Goal: Task Accomplishment & Management: Manage account settings

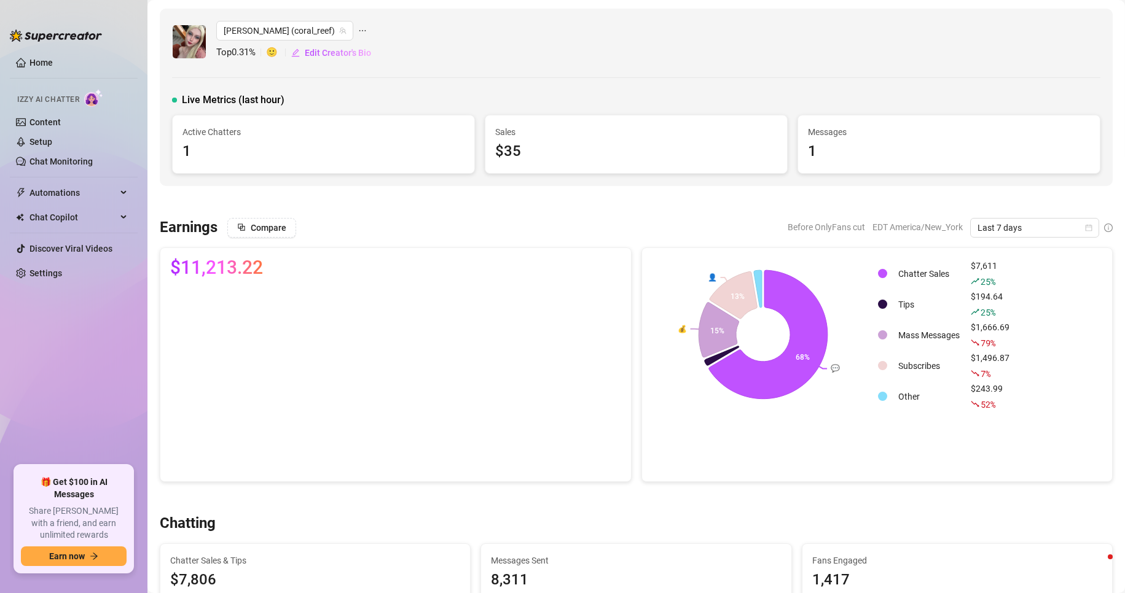
click at [54, 268] on link "Settings" at bounding box center [45, 273] width 33 height 10
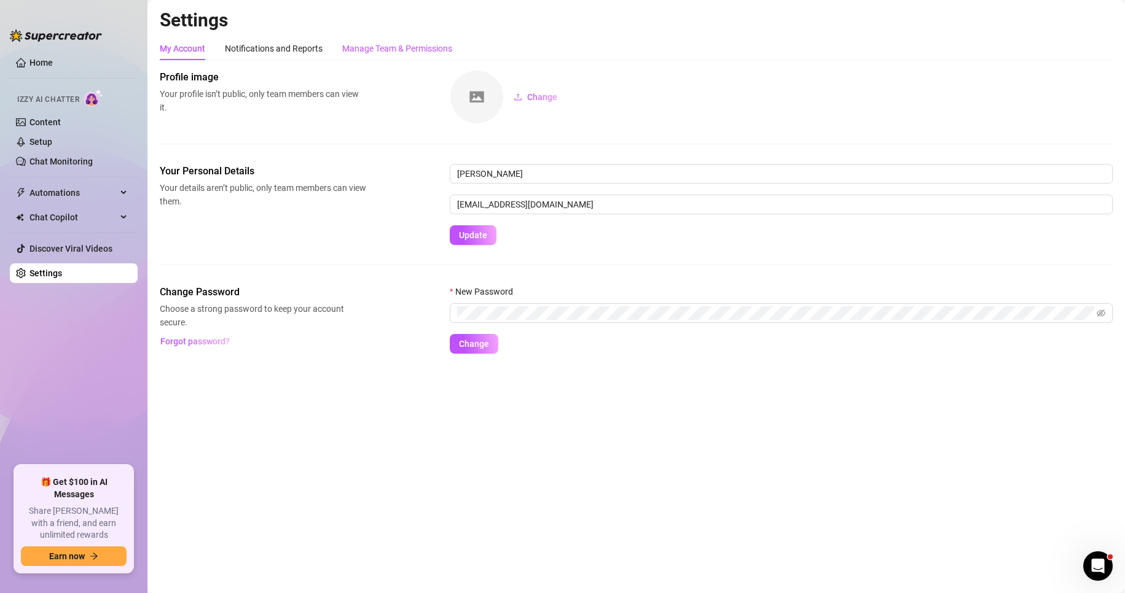
click at [418, 44] on div "Manage Team & Permissions" at bounding box center [397, 49] width 110 height 14
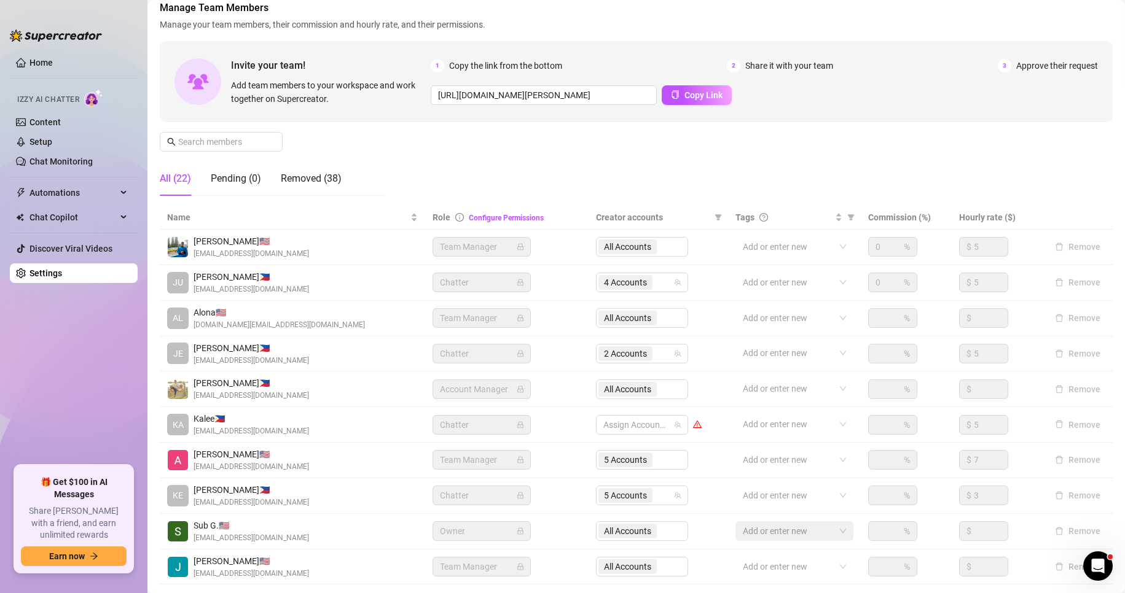
scroll to position [71, 0]
click at [627, 246] on div "All Accounts" at bounding box center [642, 245] width 92 height 20
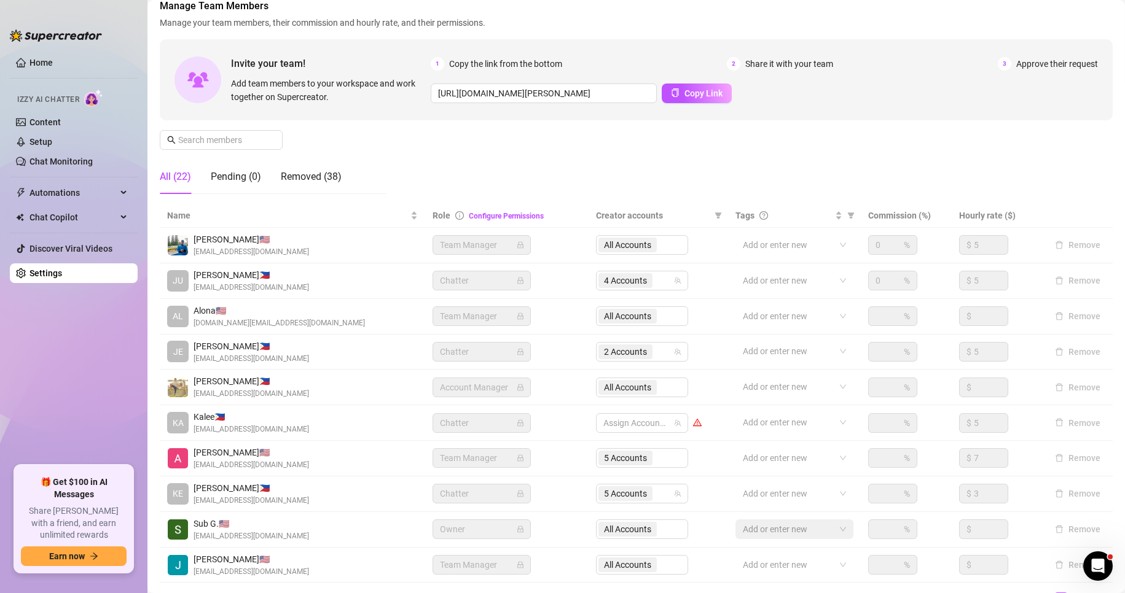
click at [627, 246] on div "All Accounts" at bounding box center [642, 245] width 92 height 20
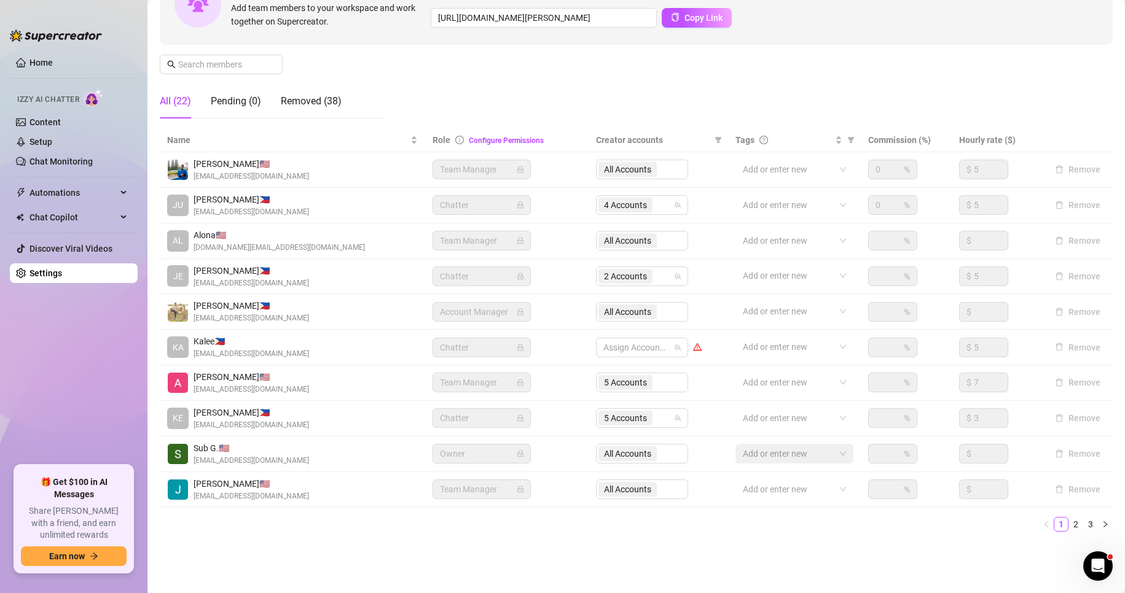
scroll to position [0, 0]
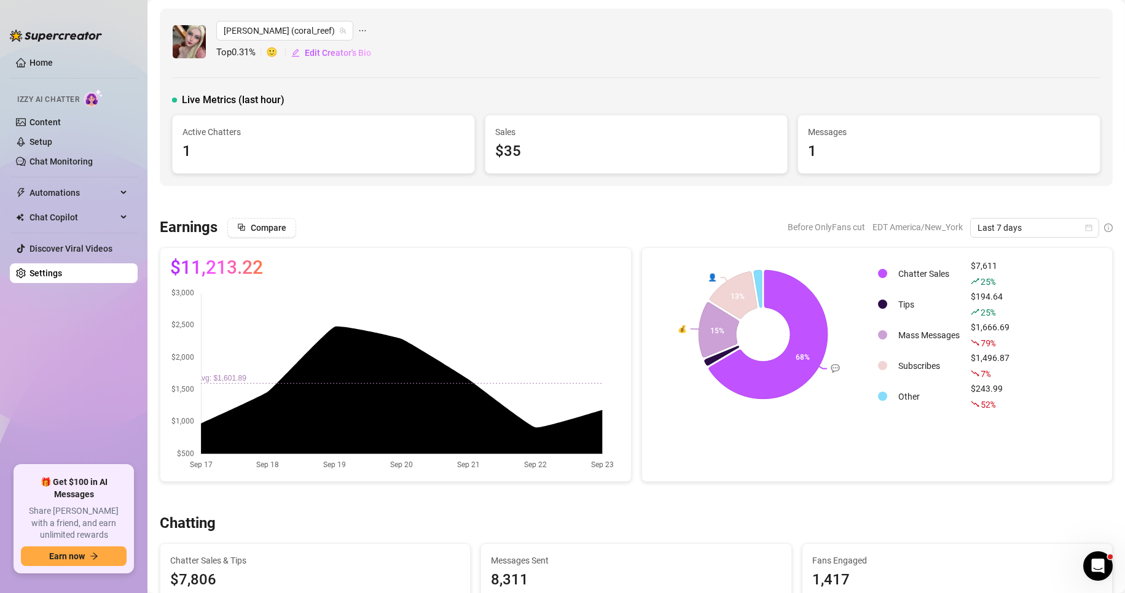
click at [445, 219] on div "Compare Before OnlyFans cut EDT America/New_York Last 7 days" at bounding box center [669, 228] width 885 height 20
click at [1085, 227] on icon "calendar" at bounding box center [1088, 227] width 7 height 7
click at [1005, 332] on div "Custom date" at bounding box center [1023, 331] width 109 height 14
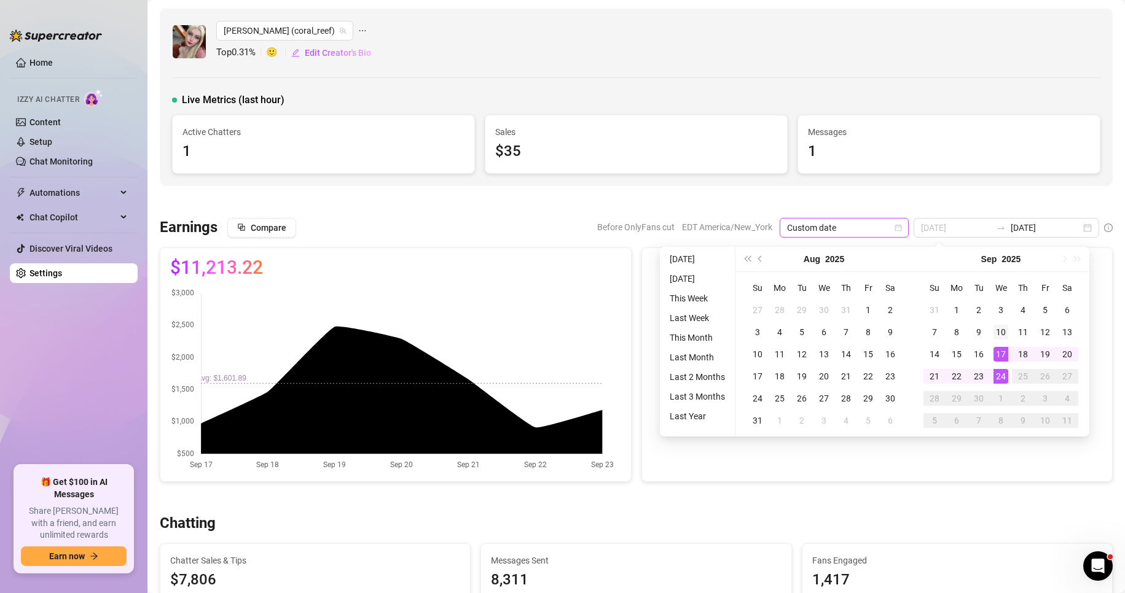
type input "[DATE]"
click at [998, 334] on div "10" at bounding box center [1000, 332] width 15 height 15
type input "[DATE]"
click at [1006, 378] on div "24" at bounding box center [1000, 376] width 15 height 15
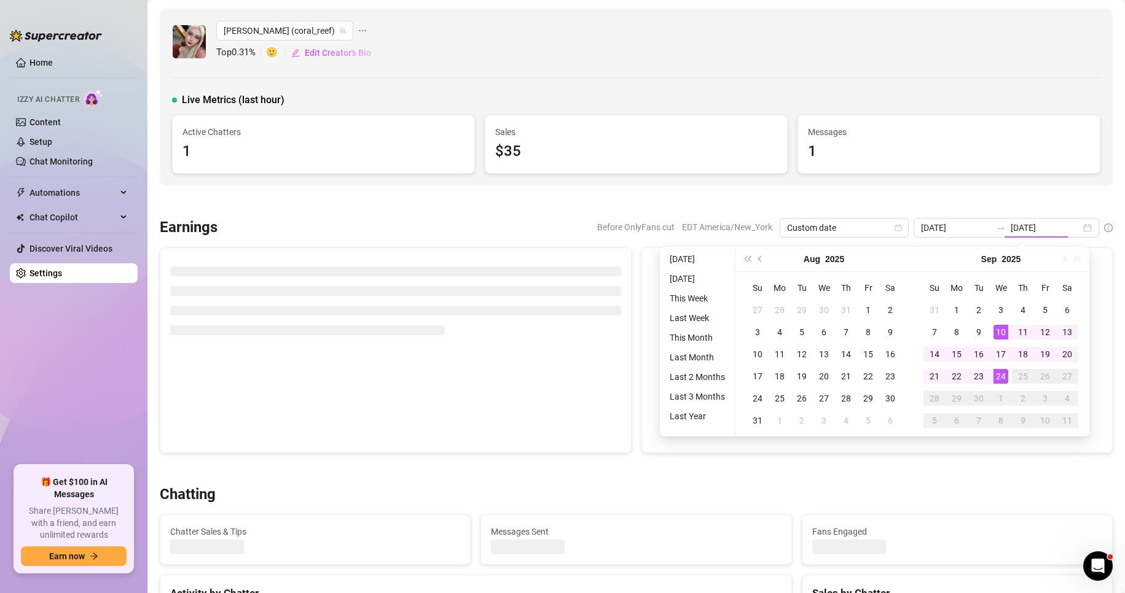
type input "[DATE]"
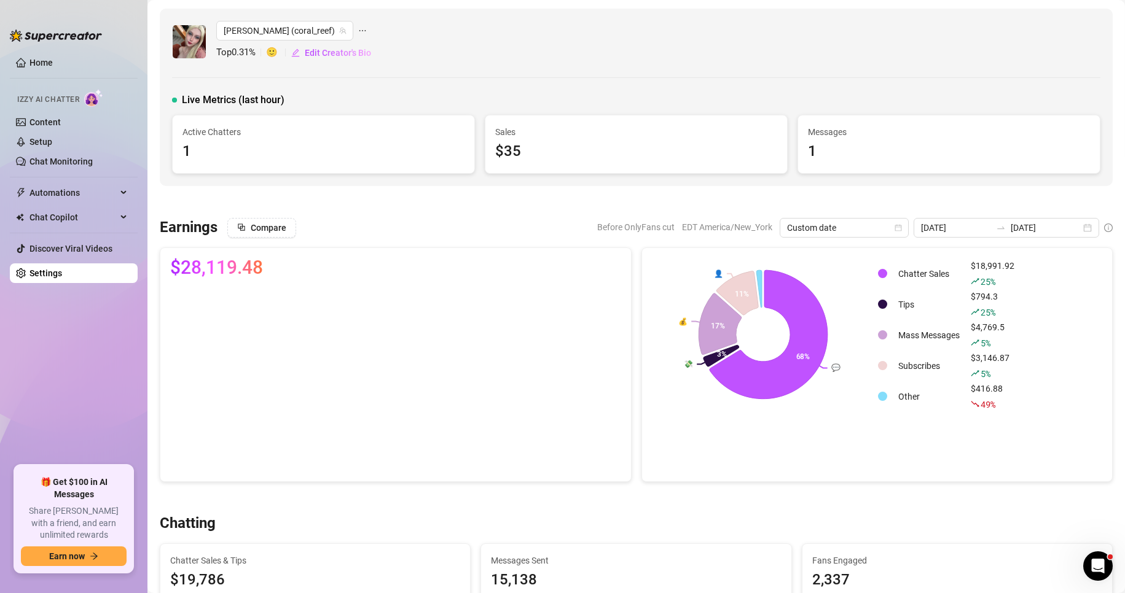
click at [1079, 229] on div "2025-09-10 2025-09-24" at bounding box center [1006, 228] width 186 height 20
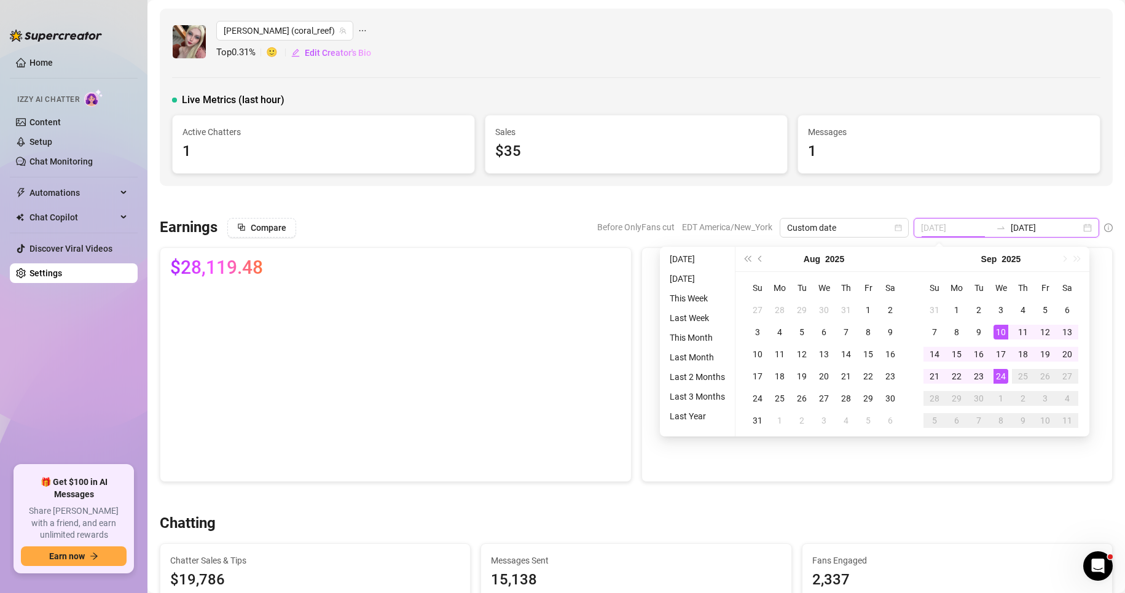
type input "[DATE]"
click at [1002, 377] on div "24" at bounding box center [1000, 376] width 15 height 15
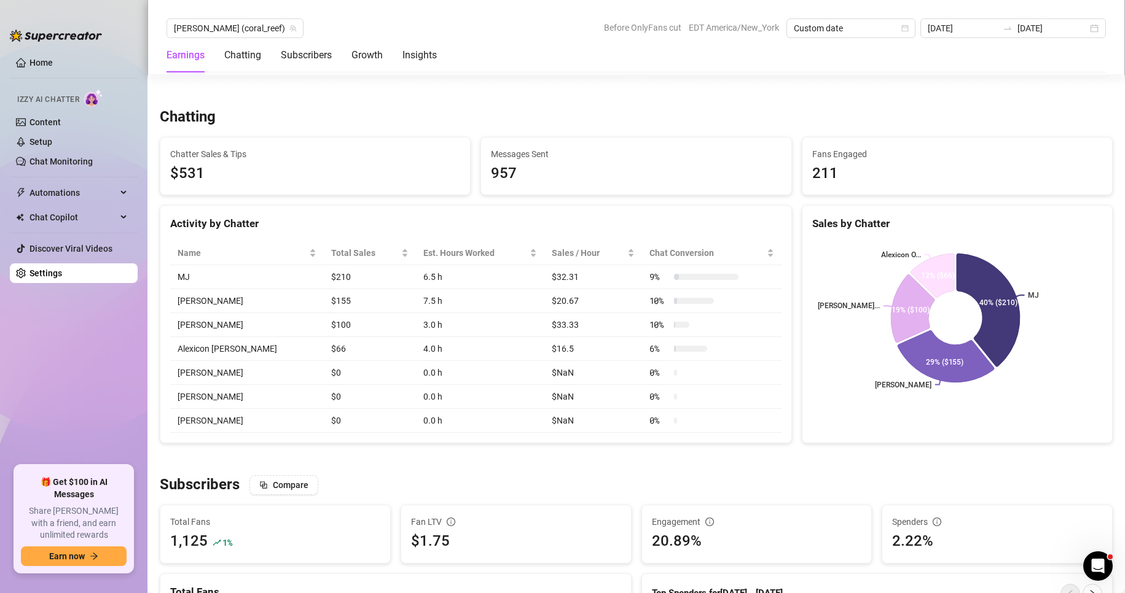
scroll to position [406, 0]
click at [1094, 29] on div "2025-09-24 2025-09-24" at bounding box center [1013, 28] width 186 height 20
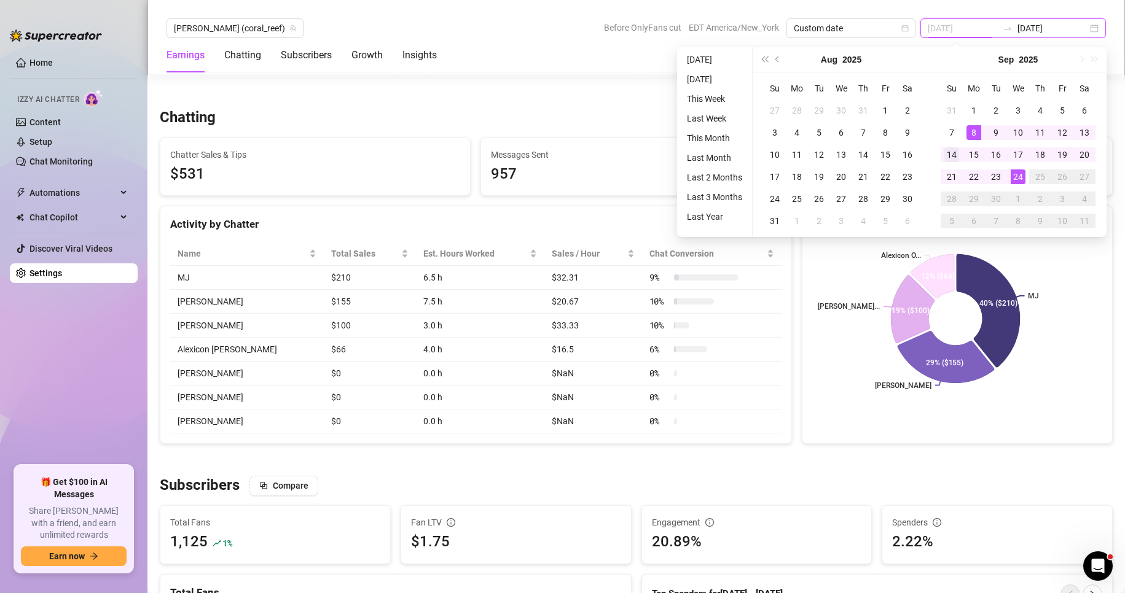
type input "2025-09-14"
click at [951, 156] on div "14" at bounding box center [951, 154] width 15 height 15
type input "[DATE]"
click at [1018, 178] on div "24" at bounding box center [1017, 177] width 15 height 15
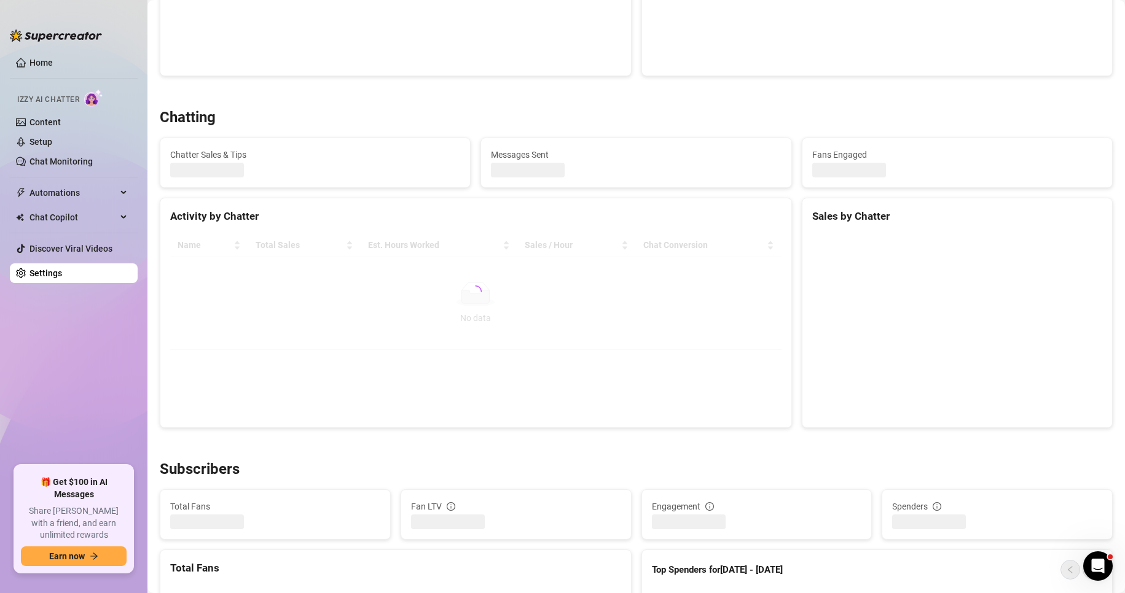
scroll to position [10, 0]
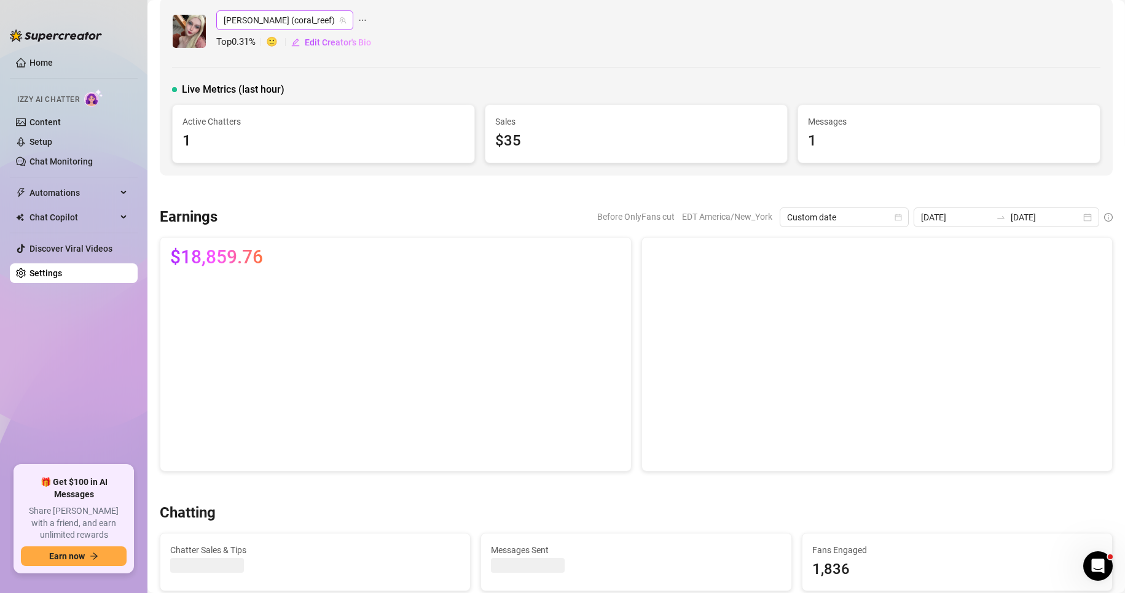
click at [340, 20] on icon "team" at bounding box center [343, 20] width 7 height 7
click at [262, 25] on span "Anna (coral_reef)" at bounding box center [285, 20] width 122 height 18
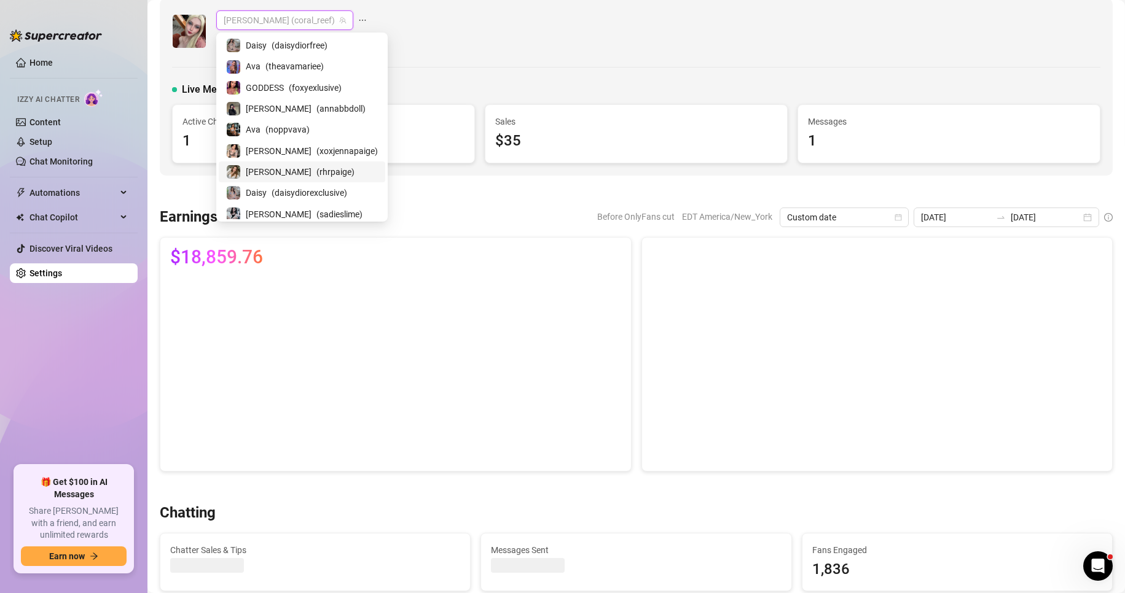
scroll to position [25, 0]
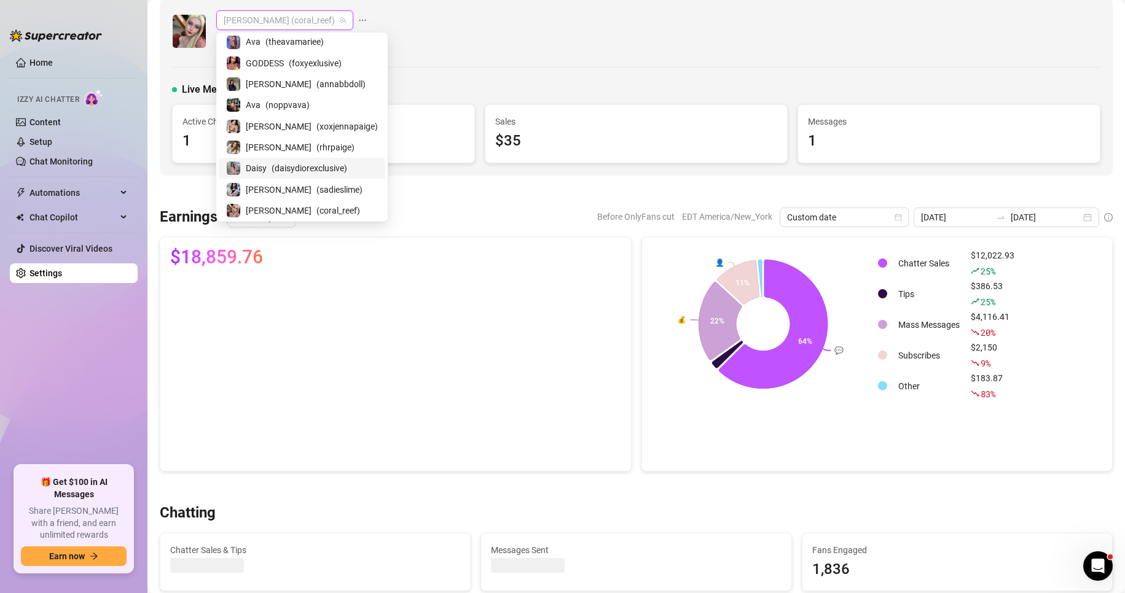
click at [279, 164] on span "( daisydiorexclusive )" at bounding box center [310, 169] width 76 height 14
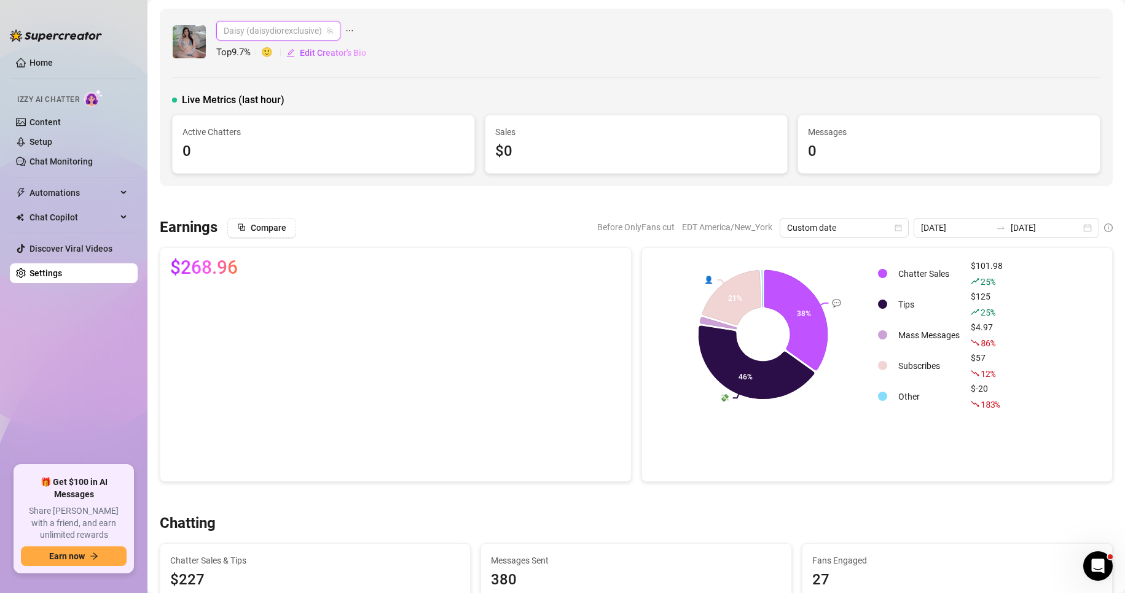
click at [272, 32] on span "Daisy (daisydiorexclusive)" at bounding box center [278, 30] width 109 height 18
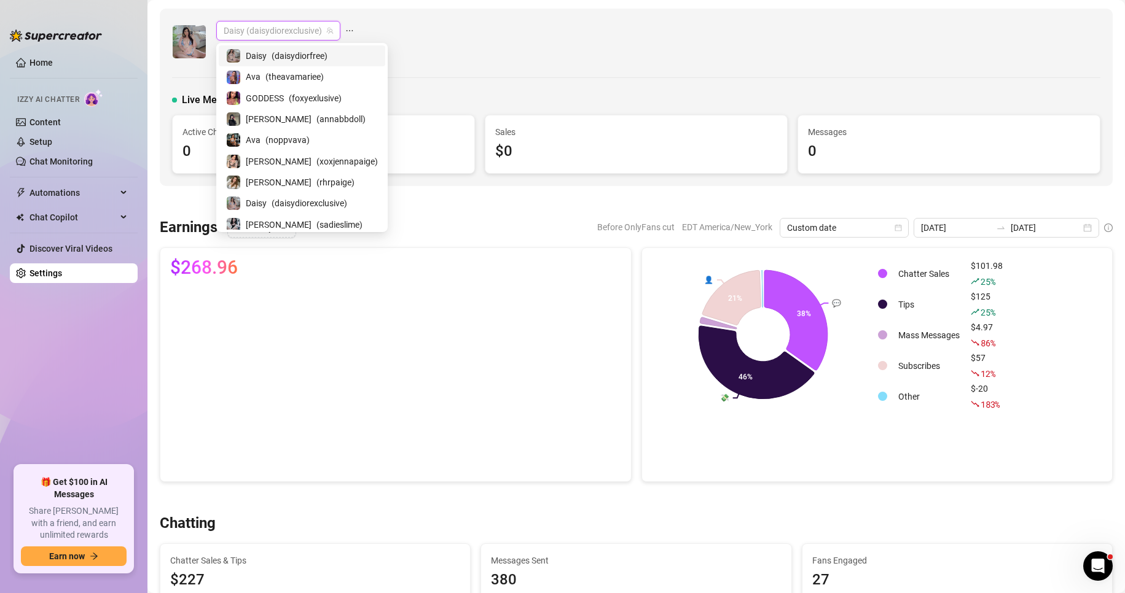
click at [281, 51] on span "( daisydiorfree )" at bounding box center [300, 56] width 56 height 14
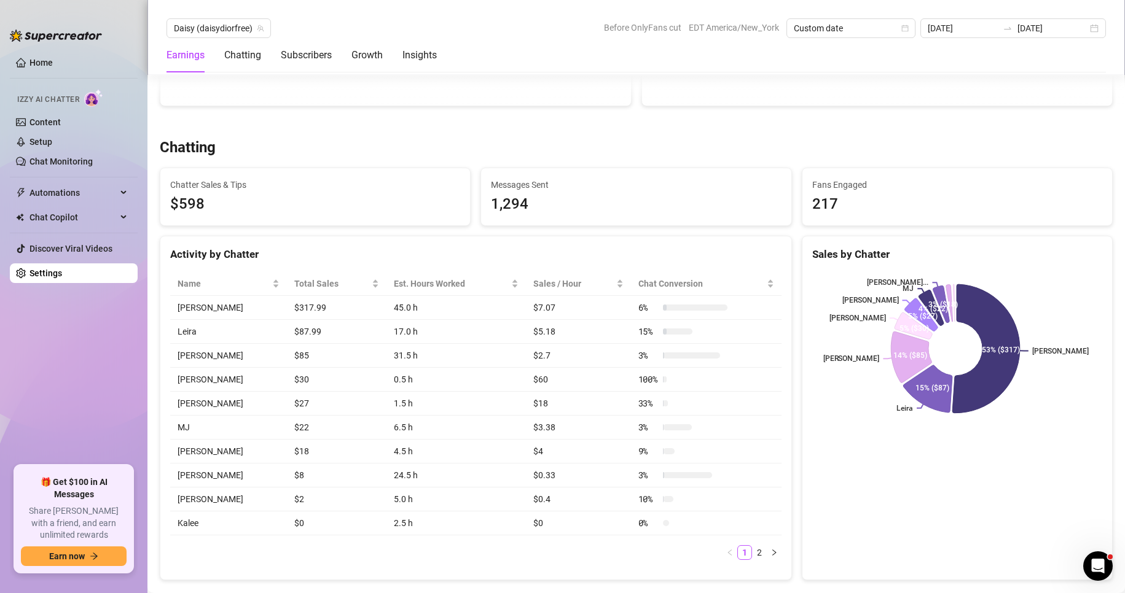
scroll to position [377, 0]
click at [663, 215] on div "1,294" at bounding box center [636, 203] width 290 height 23
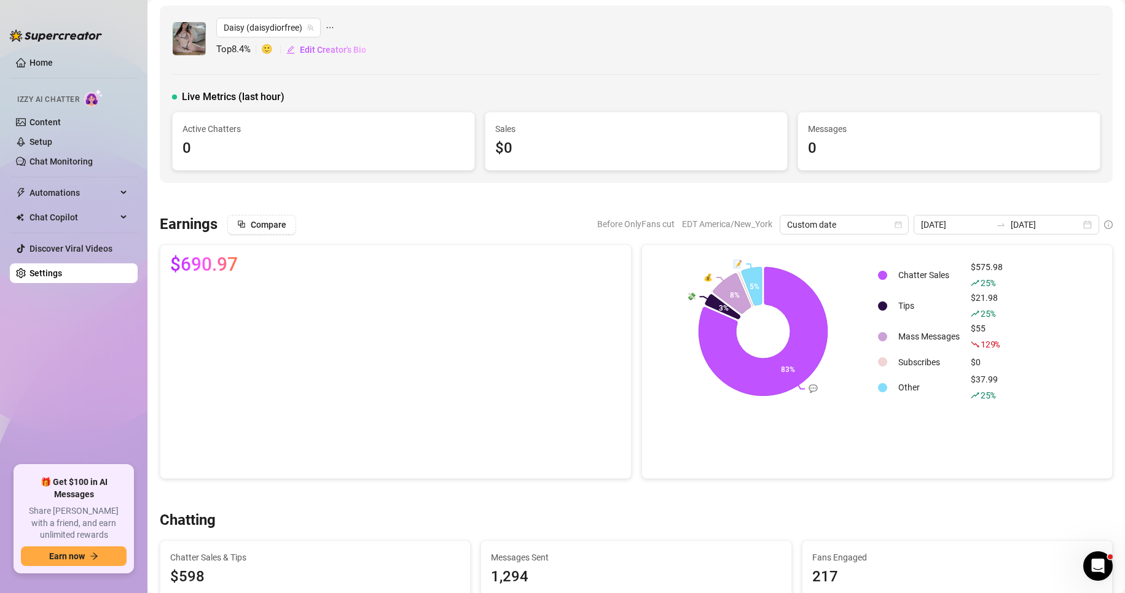
scroll to position [0, 0]
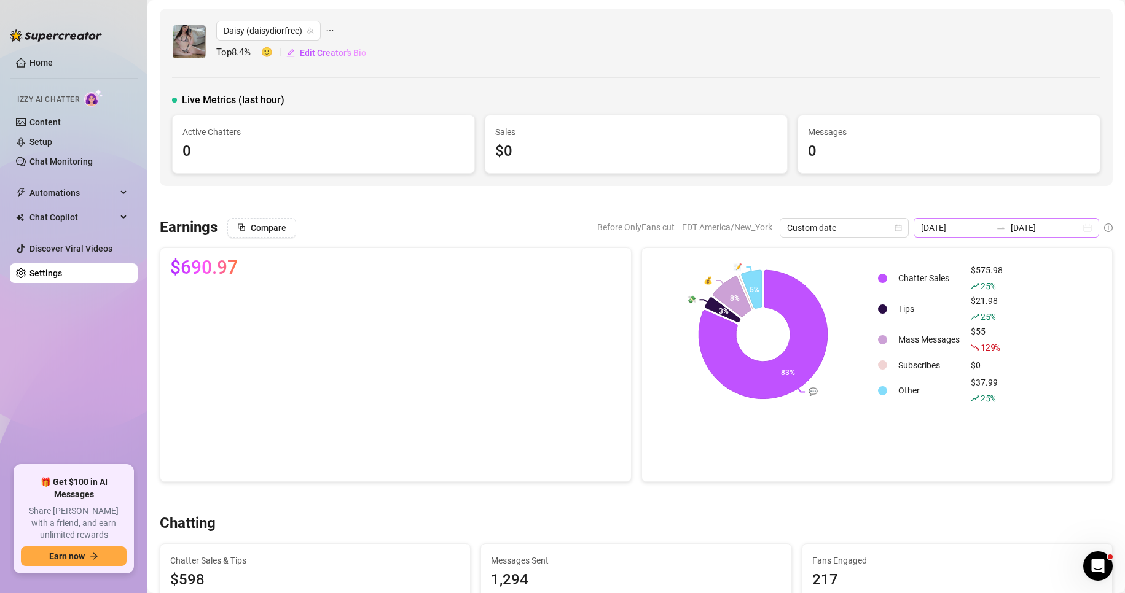
click at [1074, 232] on div "2025-09-14 2025-09-24" at bounding box center [1006, 228] width 186 height 20
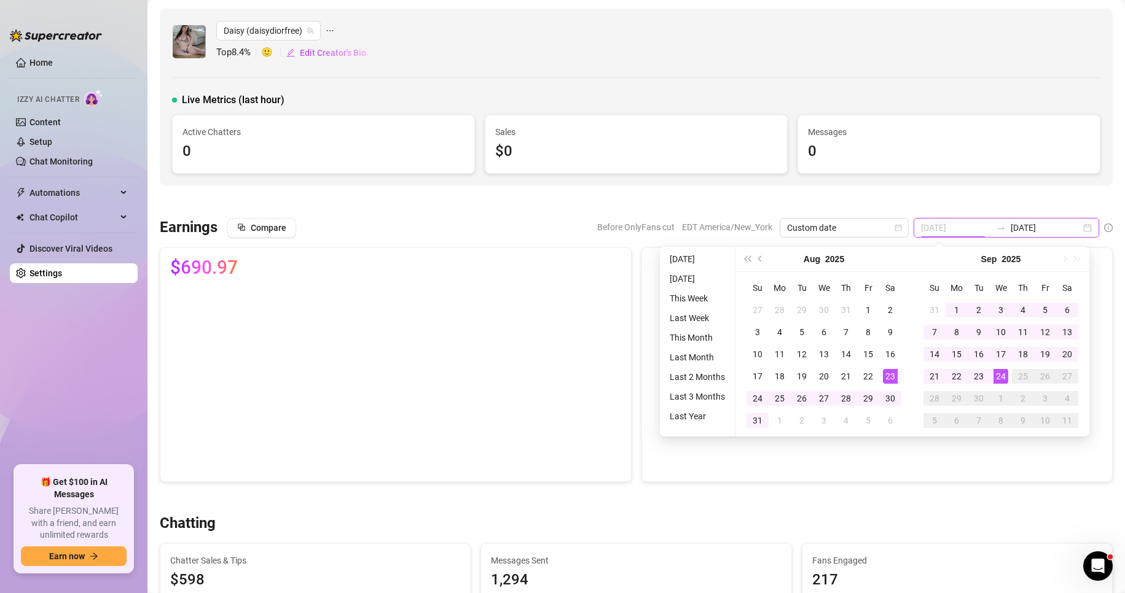
type input "2025-09-14"
click at [518, 289] on canvas at bounding box center [392, 379] width 445 height 184
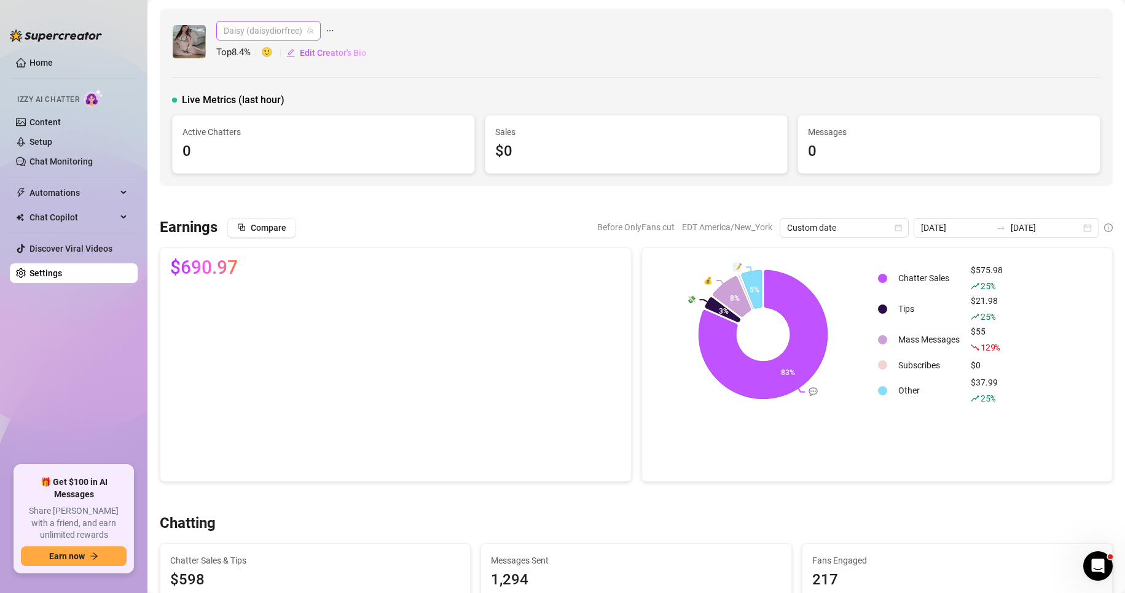
click at [279, 32] on span "Daisy (daisydiorfree)" at bounding box center [269, 30] width 90 height 18
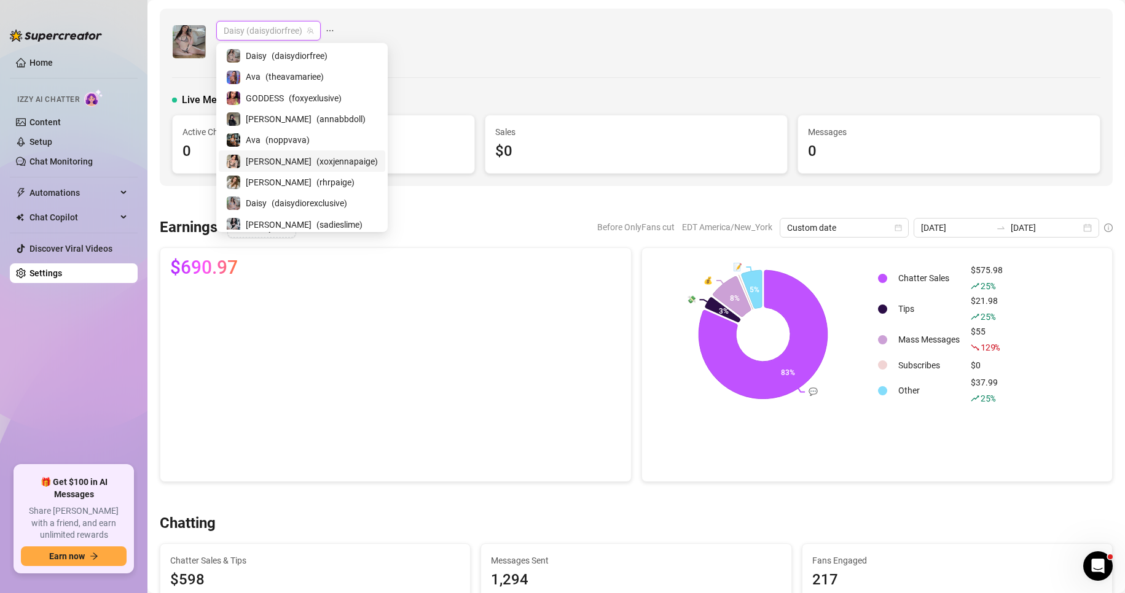
scroll to position [25, 0]
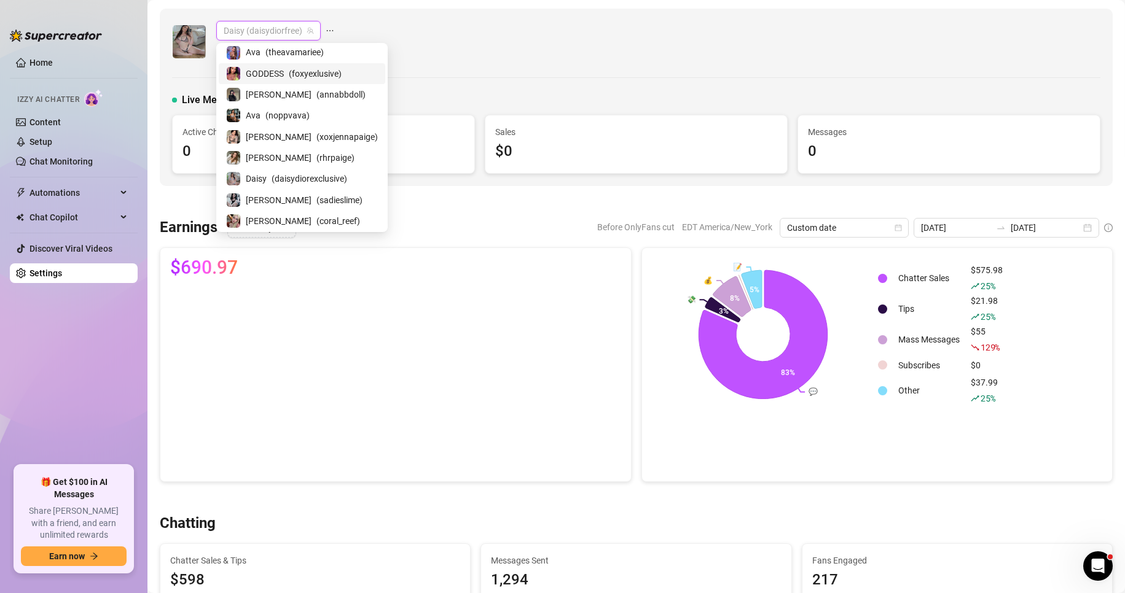
click at [277, 63] on div "GODDESS ( foxyexlusive )" at bounding box center [302, 73] width 166 height 21
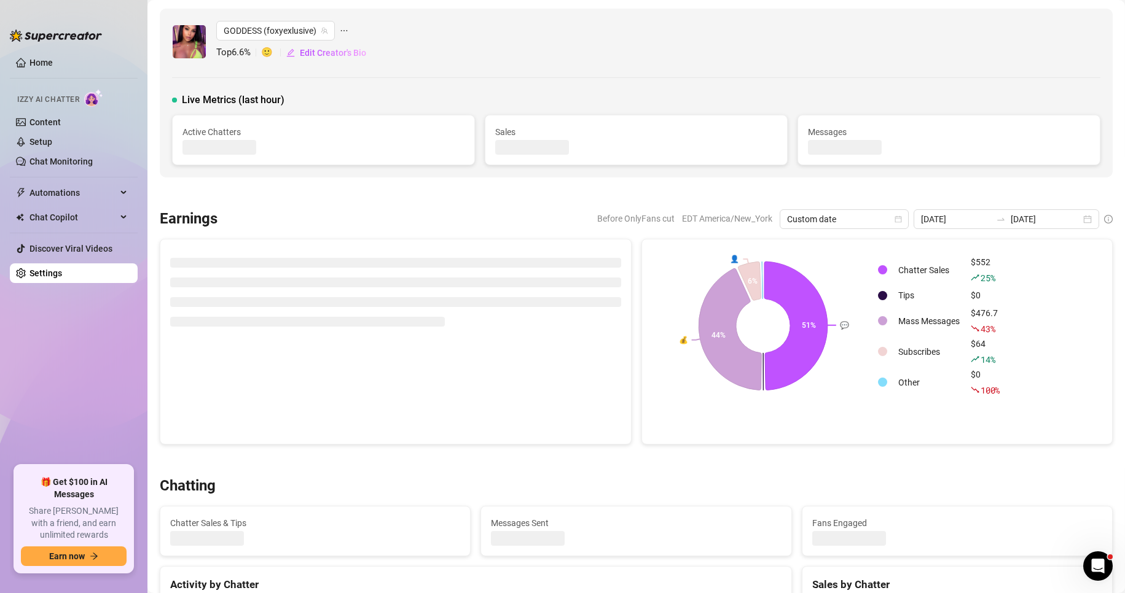
drag, startPoint x: 427, startPoint y: 237, endPoint x: 563, endPoint y: 318, distance: 158.1
click at [563, 318] on div "Earnings Before OnlyFans cut EDT America/New_York Custom date 2025-09-14 2025-0…" at bounding box center [636, 326] width 963 height 235
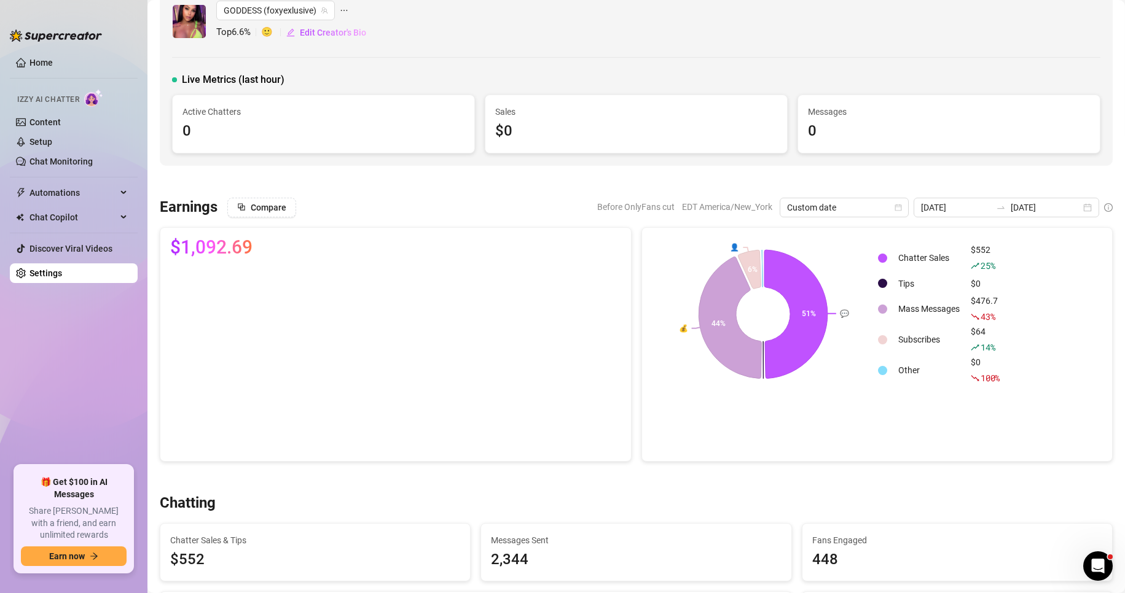
scroll to position [4, 0]
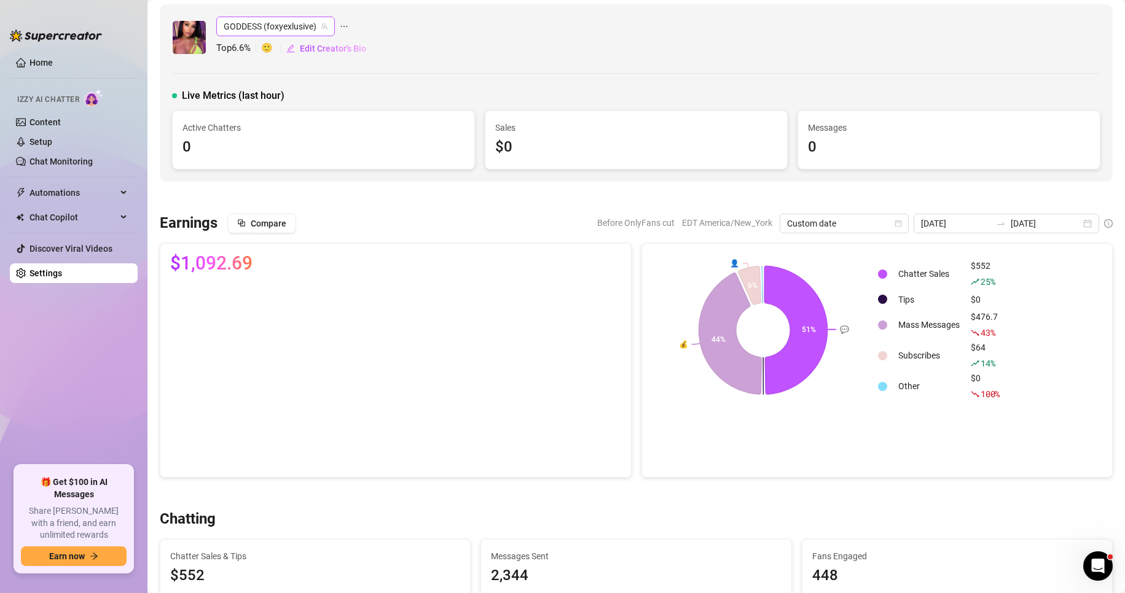
click at [282, 27] on span "GODDESS (foxyexlusive)" at bounding box center [276, 26] width 104 height 18
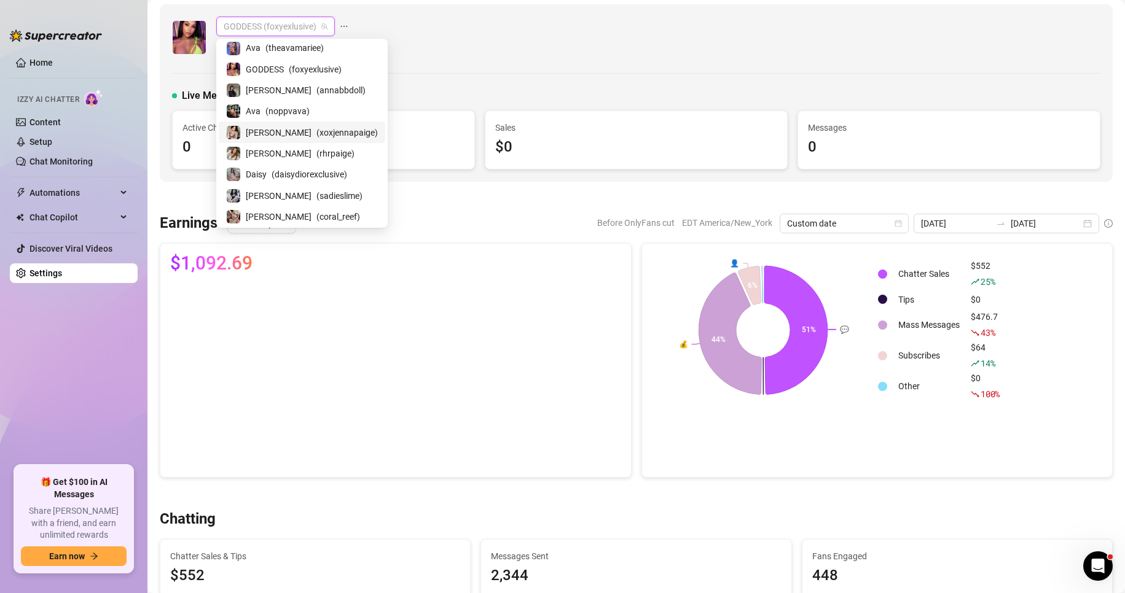
click at [316, 131] on span "( xoxjennapaige )" at bounding box center [346, 133] width 61 height 14
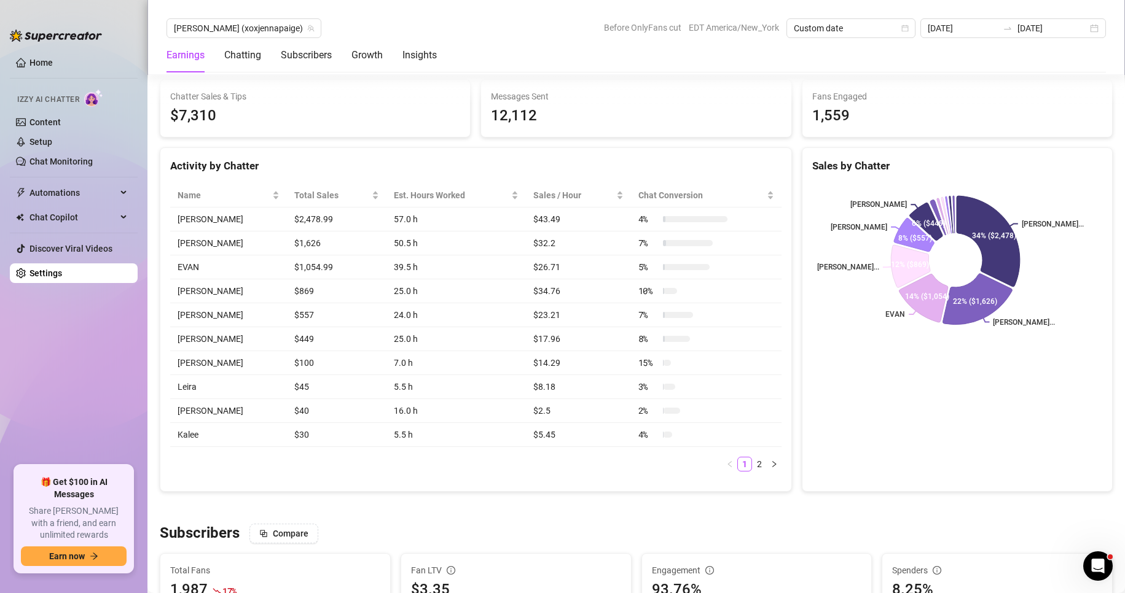
scroll to position [459, 0]
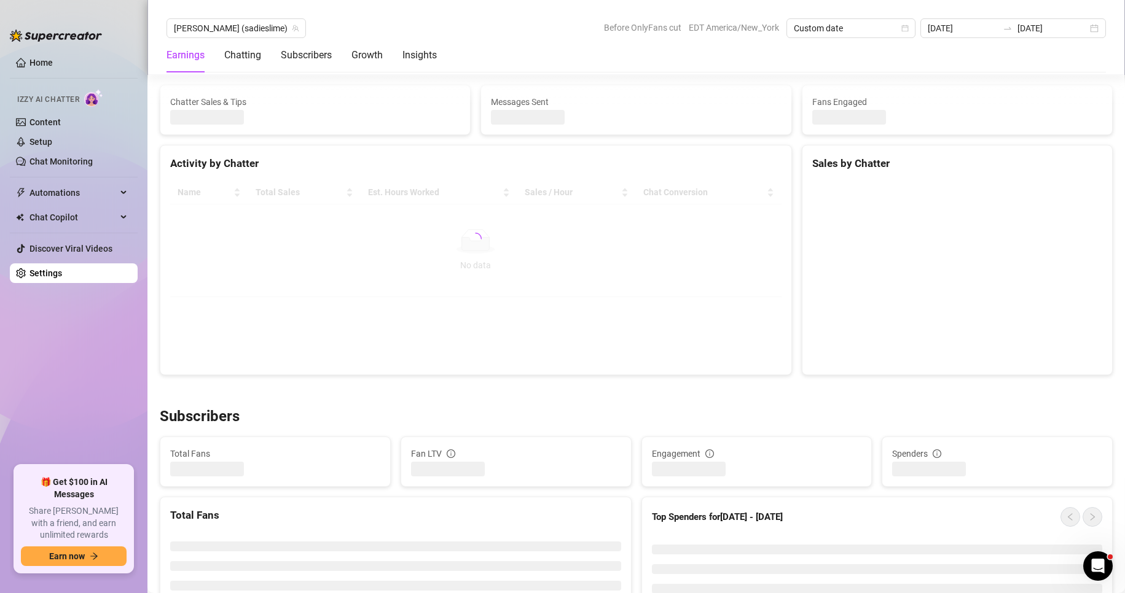
scroll to position [496, 0]
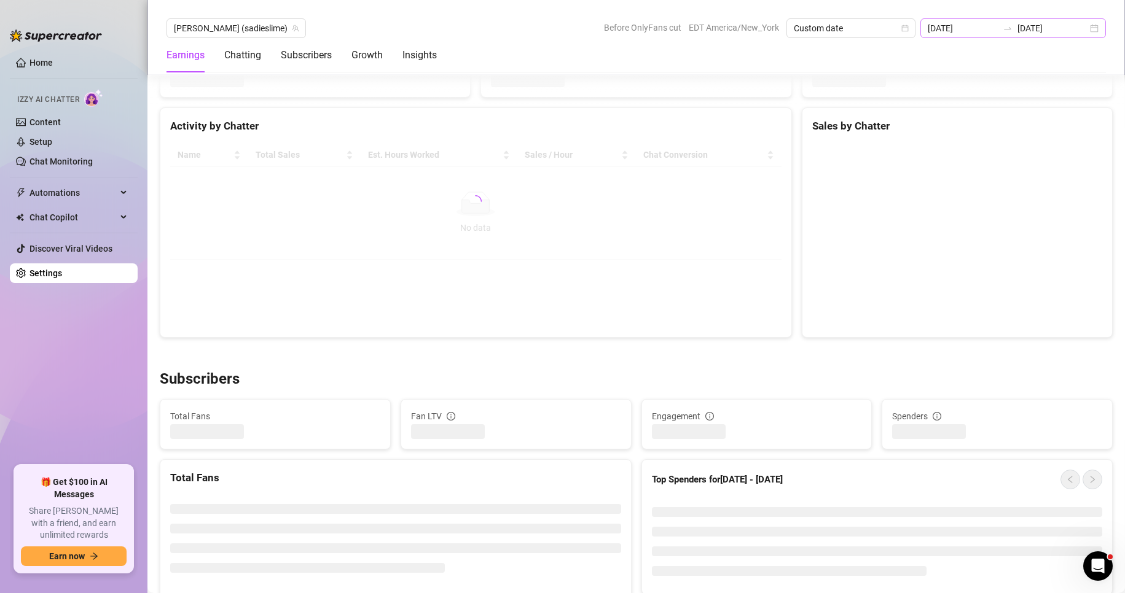
click at [1094, 36] on div "2025-09-14 2025-09-24" at bounding box center [1013, 28] width 186 height 20
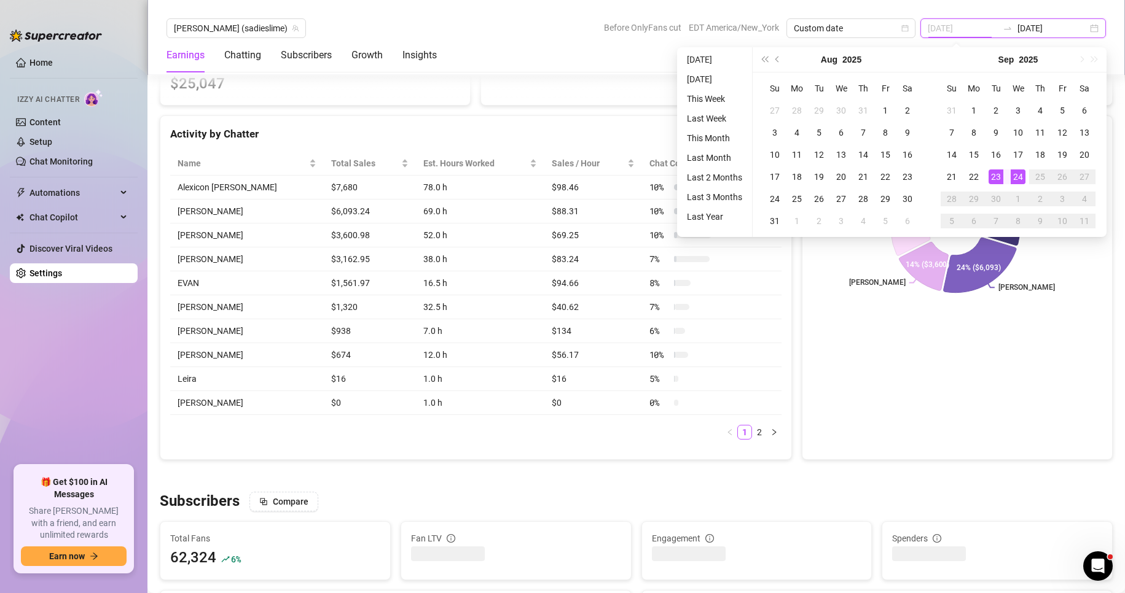
type input "[DATE]"
click at [1014, 178] on div "24" at bounding box center [1017, 177] width 15 height 15
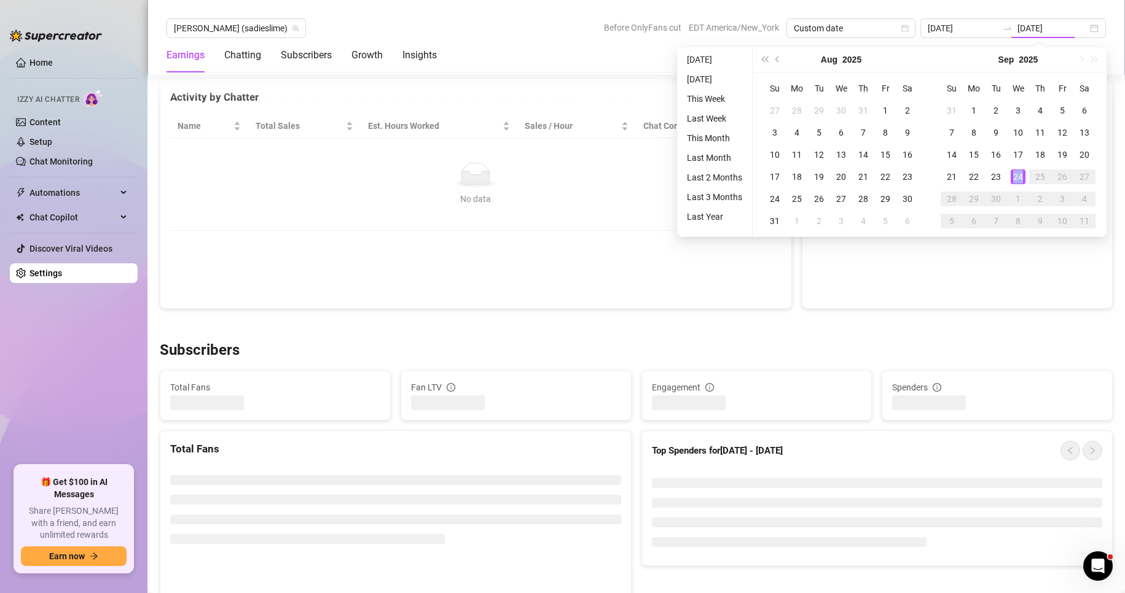
type input "[DATE]"
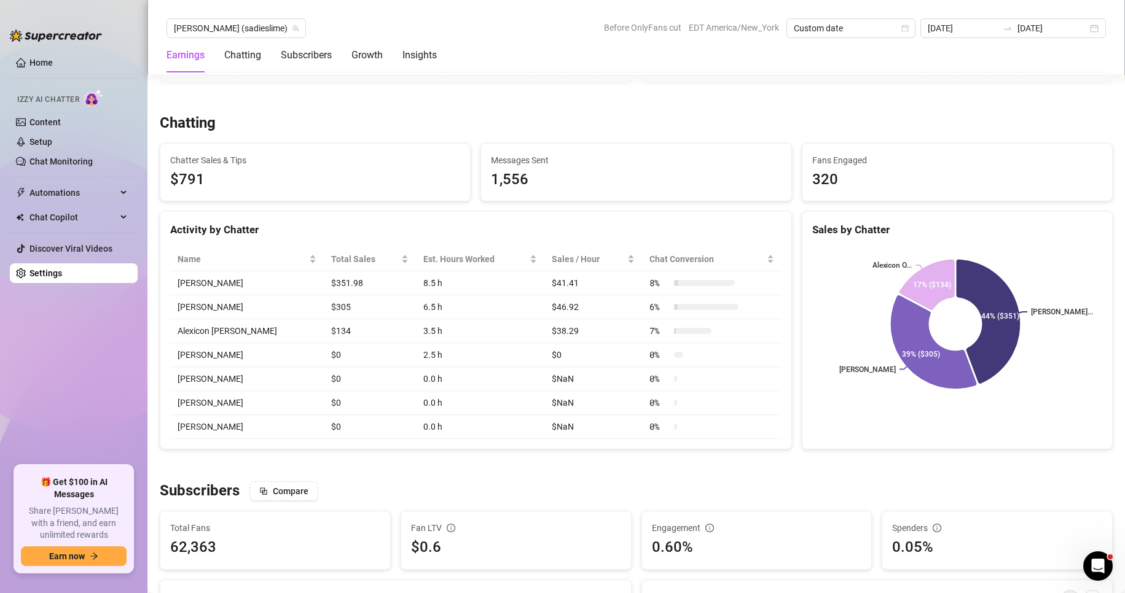
scroll to position [363, 0]
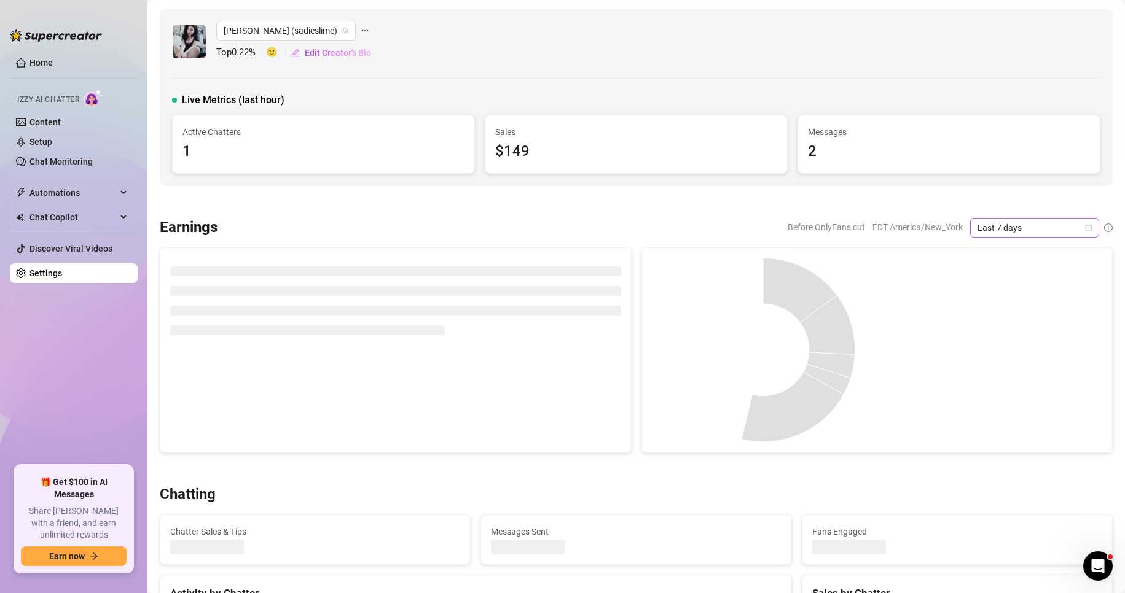
click at [1053, 231] on span "Last 7 days" at bounding box center [1034, 228] width 114 height 18
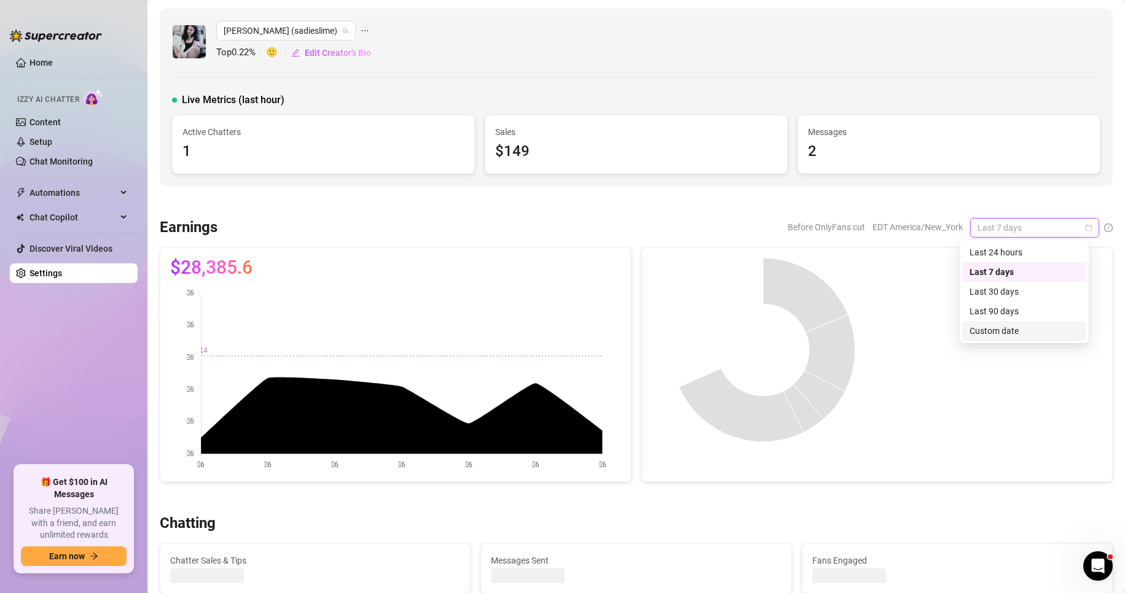
click at [991, 337] on div "Custom date" at bounding box center [1023, 331] width 109 height 14
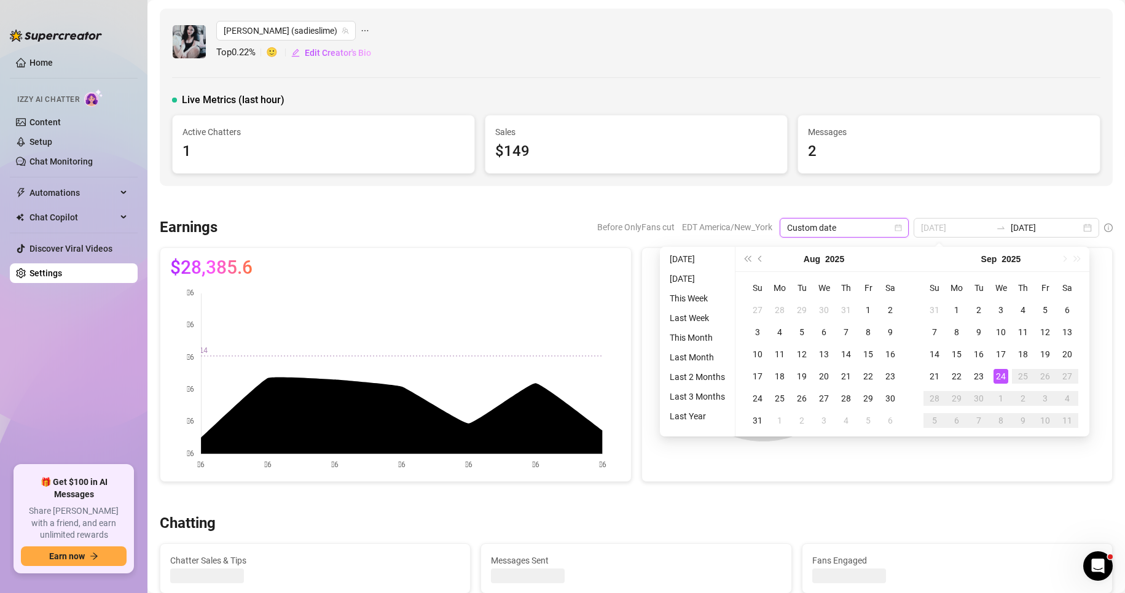
type input "[DATE]"
click at [998, 376] on div "24" at bounding box center [1000, 376] width 15 height 15
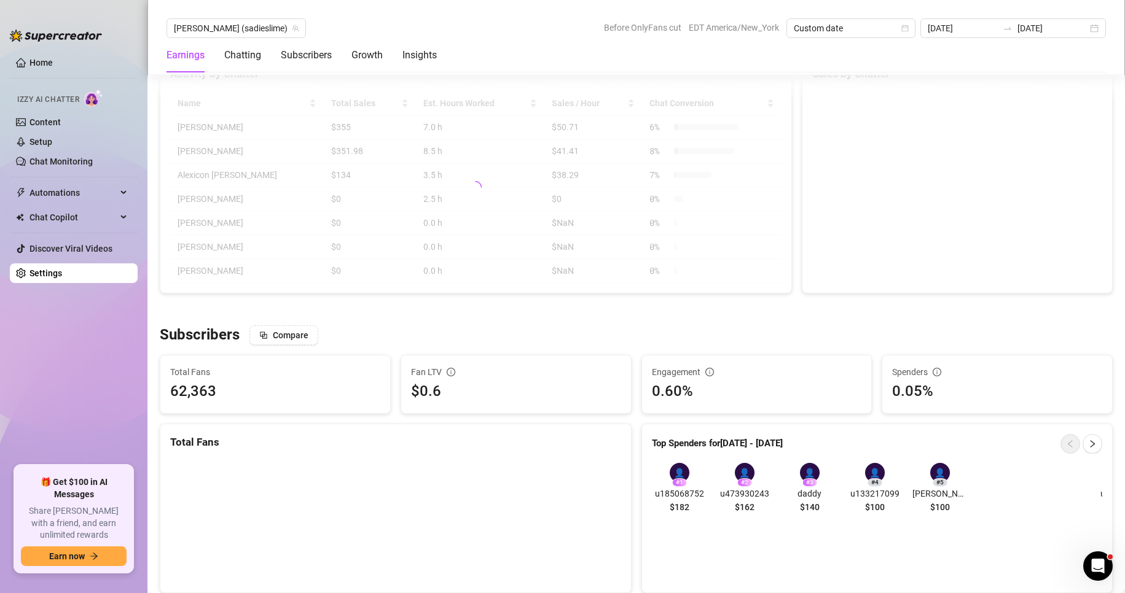
scroll to position [496, 0]
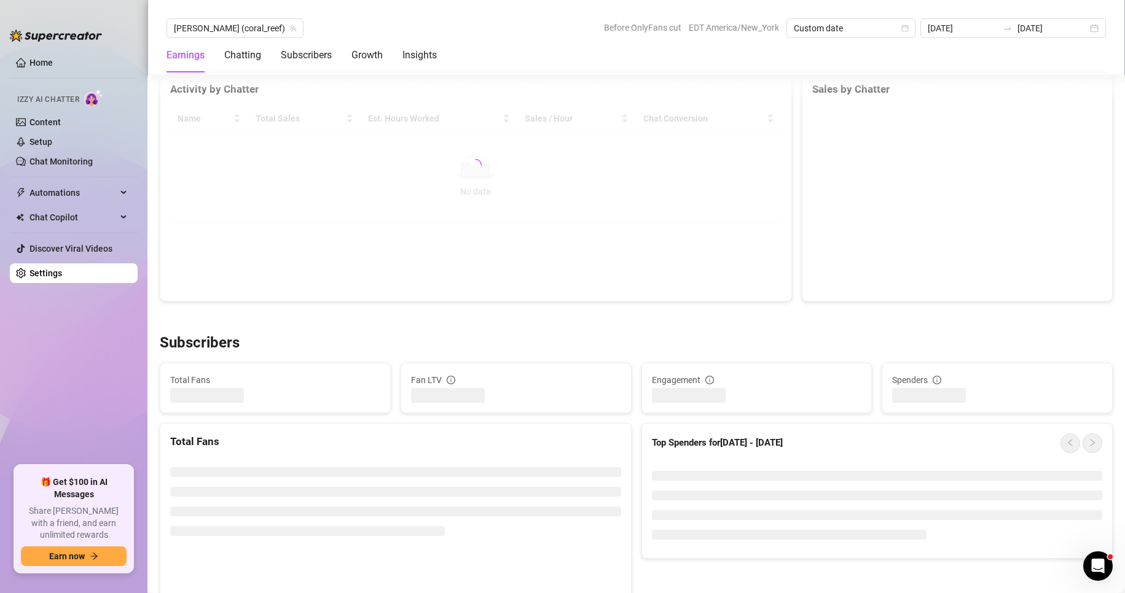
scroll to position [458, 0]
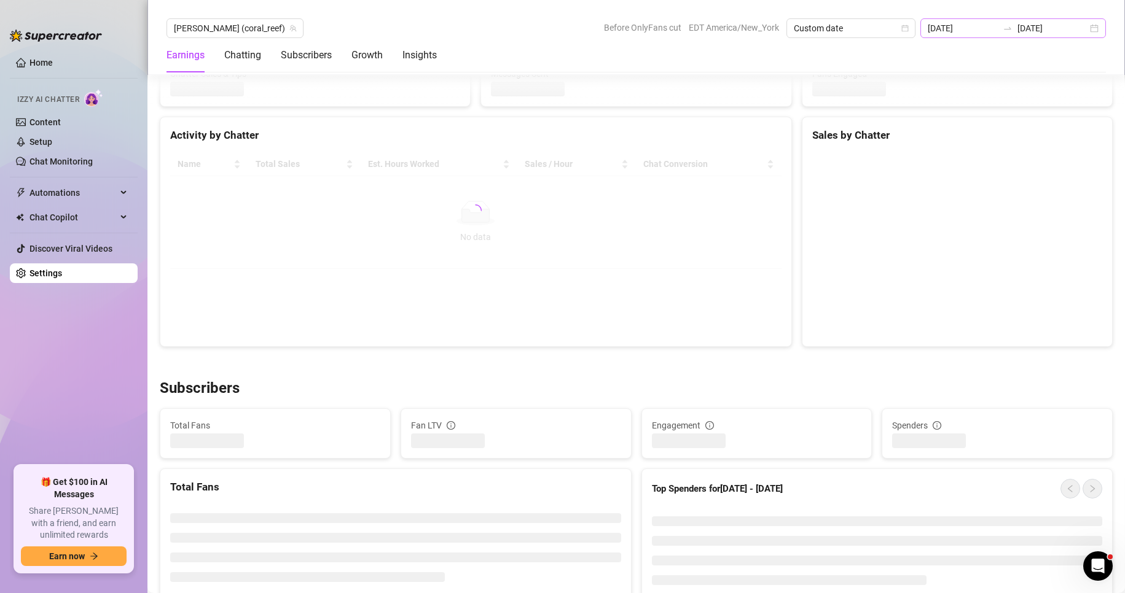
click at [1010, 31] on icon "swap-right" at bounding box center [1007, 28] width 10 height 10
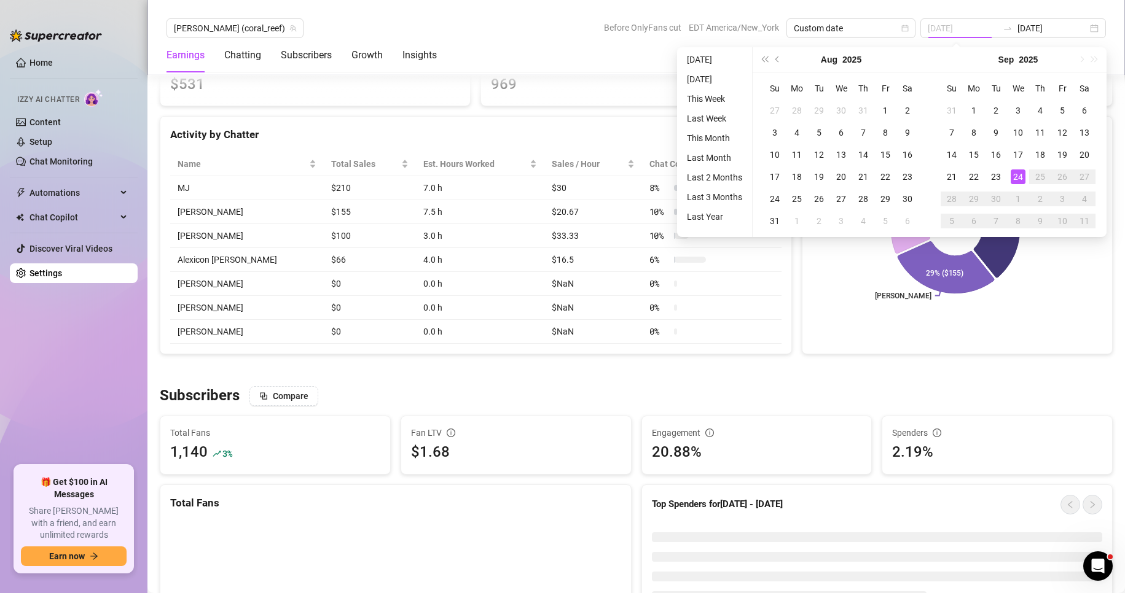
click at [1022, 175] on div "24" at bounding box center [1017, 177] width 15 height 15
type input "[DATE]"
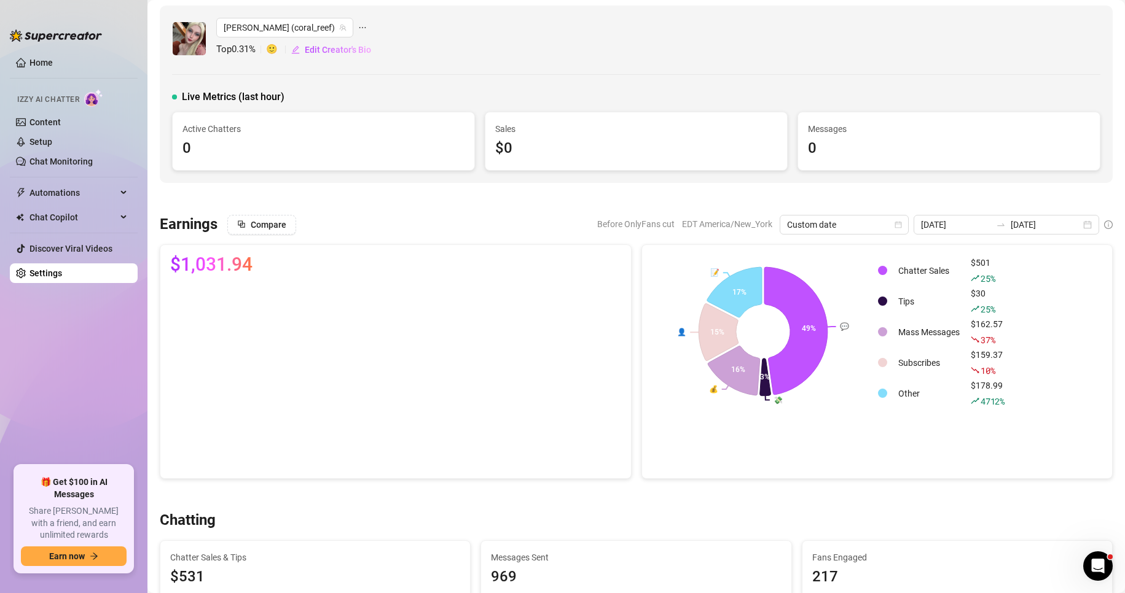
scroll to position [0, 0]
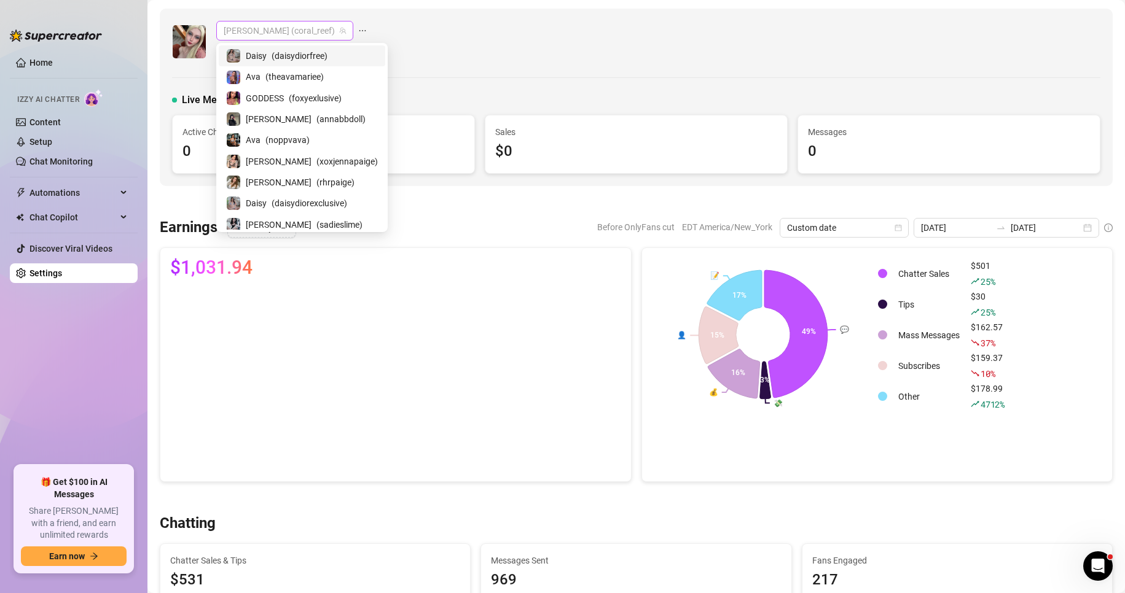
click at [256, 29] on span "Anna (coral_reef)" at bounding box center [285, 30] width 122 height 18
click at [316, 160] on span "( xoxjennapaige )" at bounding box center [346, 162] width 61 height 14
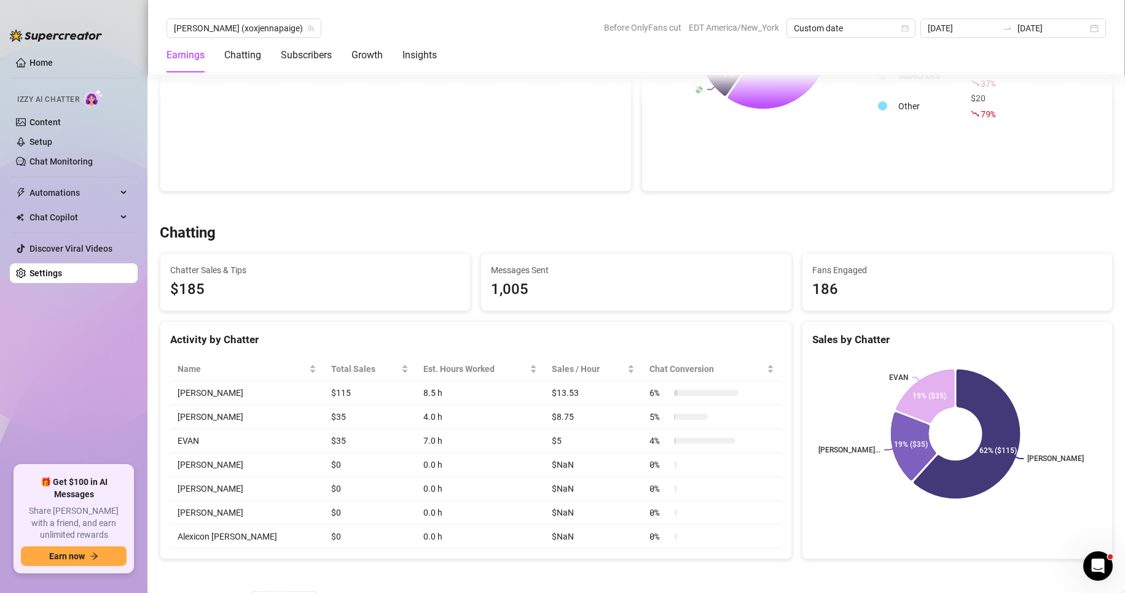
scroll to position [290, 0]
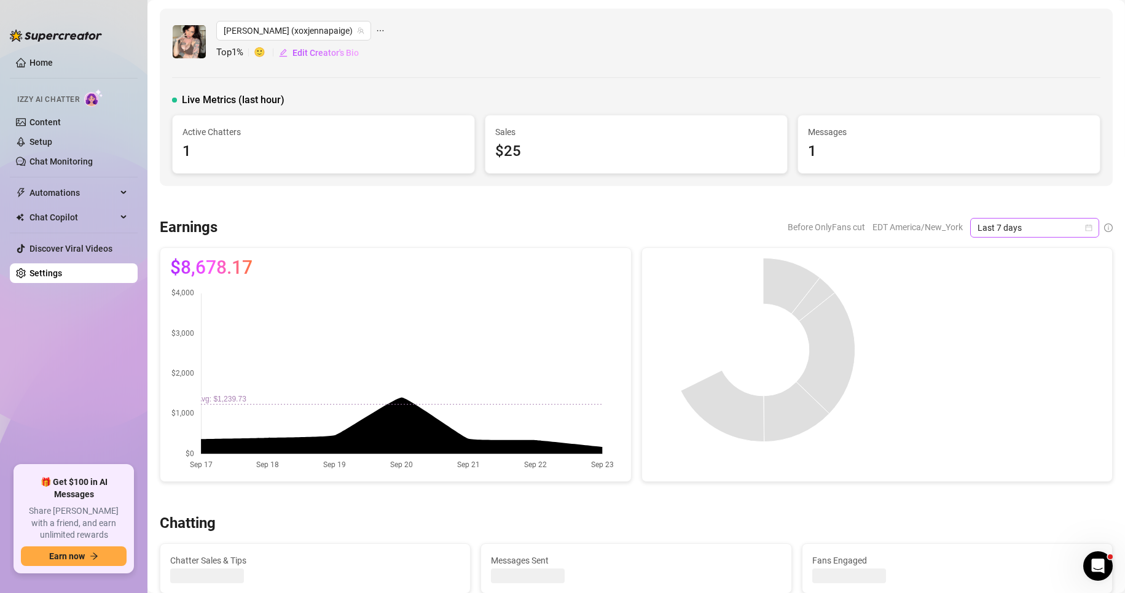
click at [1085, 231] on icon "calendar" at bounding box center [1088, 227] width 7 height 7
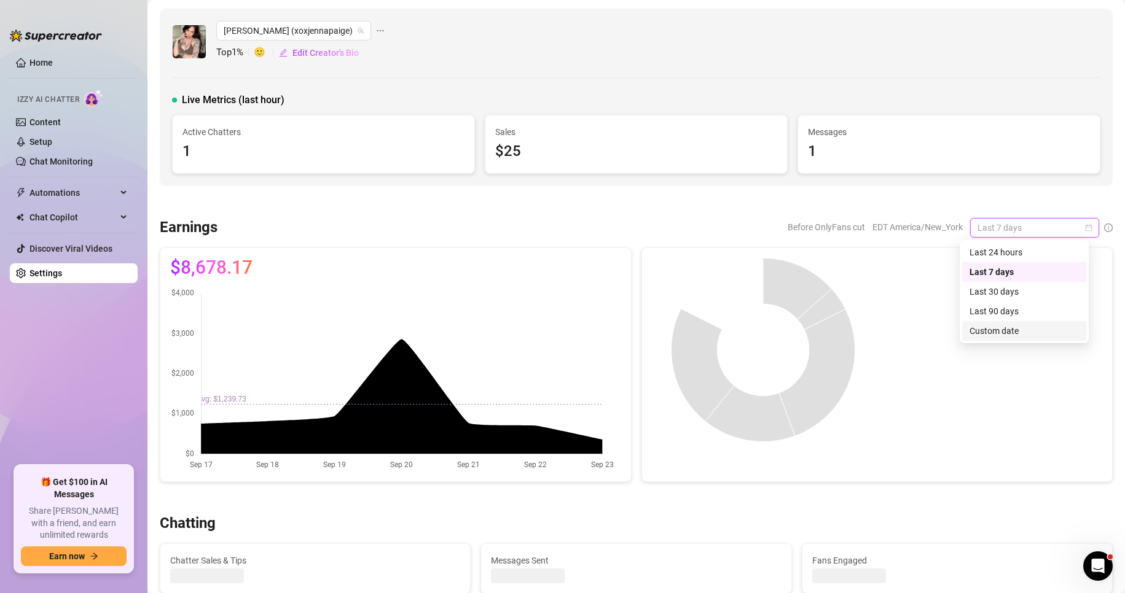
click at [1017, 324] on div "Custom date" at bounding box center [1024, 331] width 124 height 20
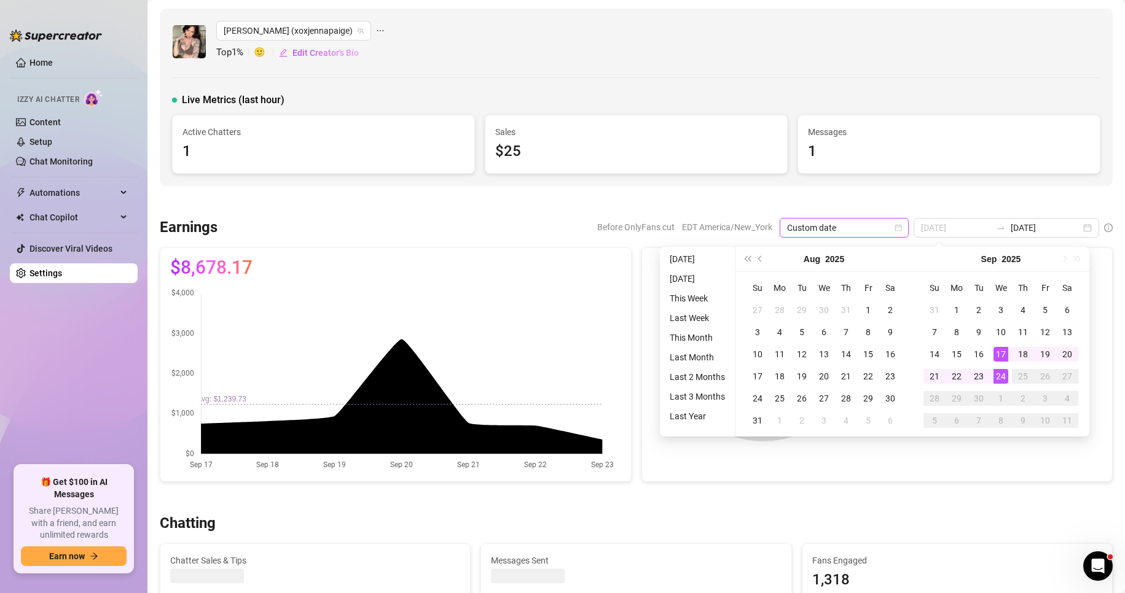
type input "[DATE]"
click at [1001, 370] on div "24" at bounding box center [1000, 376] width 15 height 15
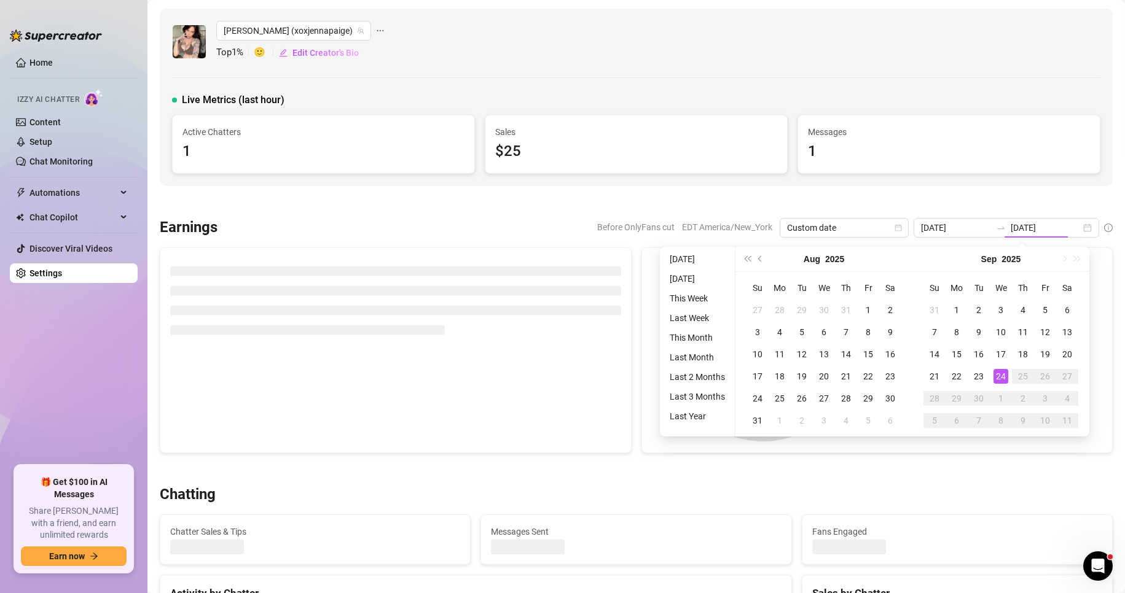
type input "[DATE]"
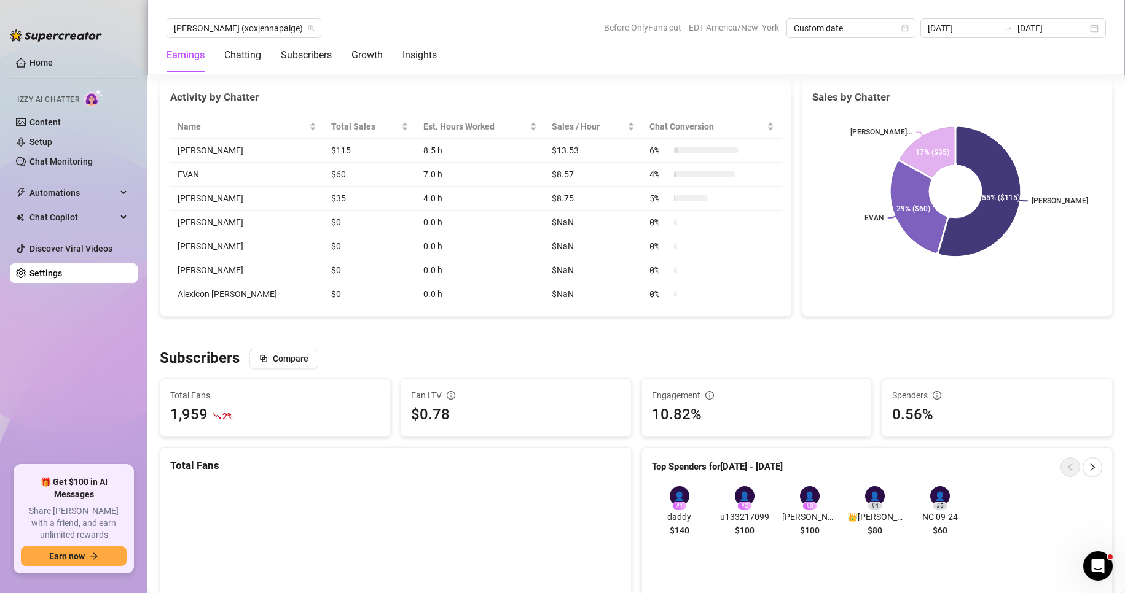
scroll to position [536, 0]
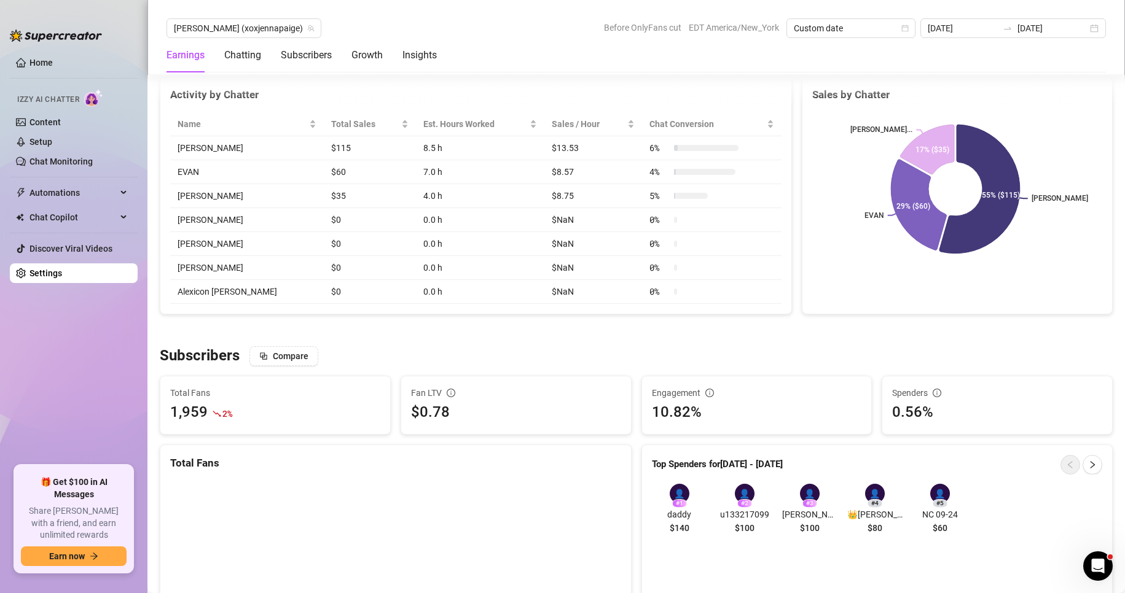
click at [974, 299] on div "Sales by Chatter [PERSON_NAME] [PERSON_NAME] [PERSON_NAME]... 55% ($115) 29% ($…" at bounding box center [957, 195] width 311 height 238
click at [57, 270] on link "Settings" at bounding box center [45, 273] width 33 height 10
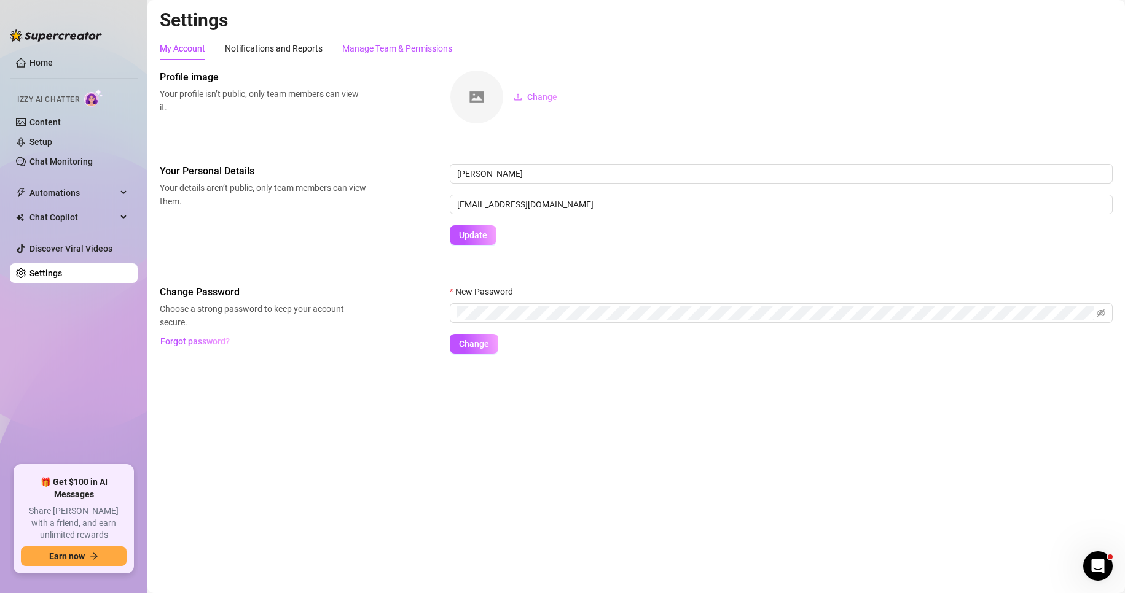
click at [420, 44] on div "Manage Team & Permissions" at bounding box center [397, 49] width 110 height 14
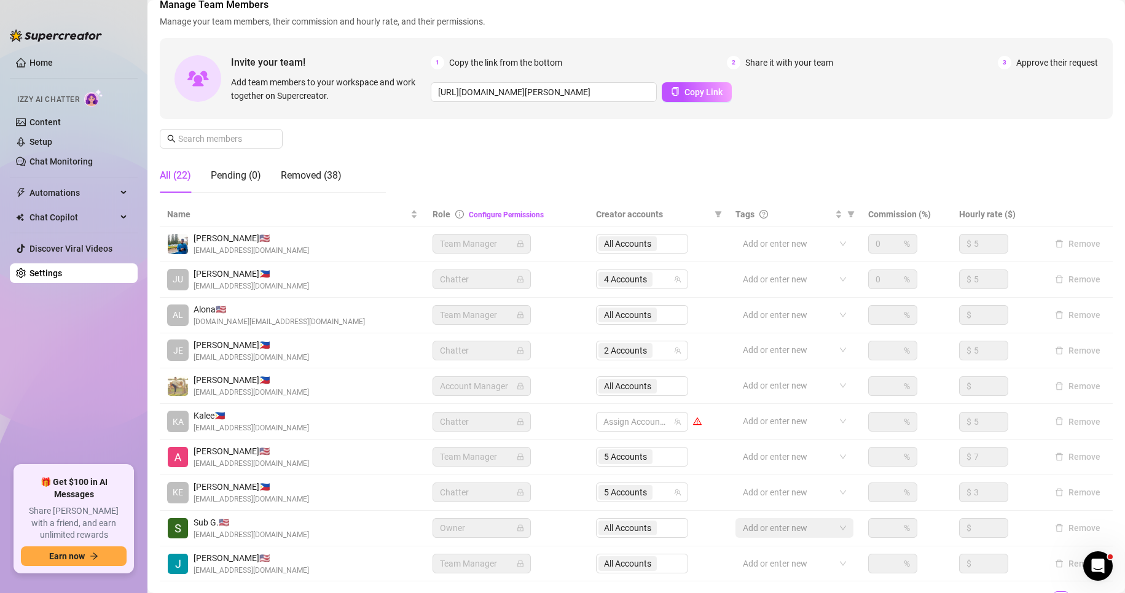
scroll to position [65, 0]
